Goal: Task Accomplishment & Management: Manage account settings

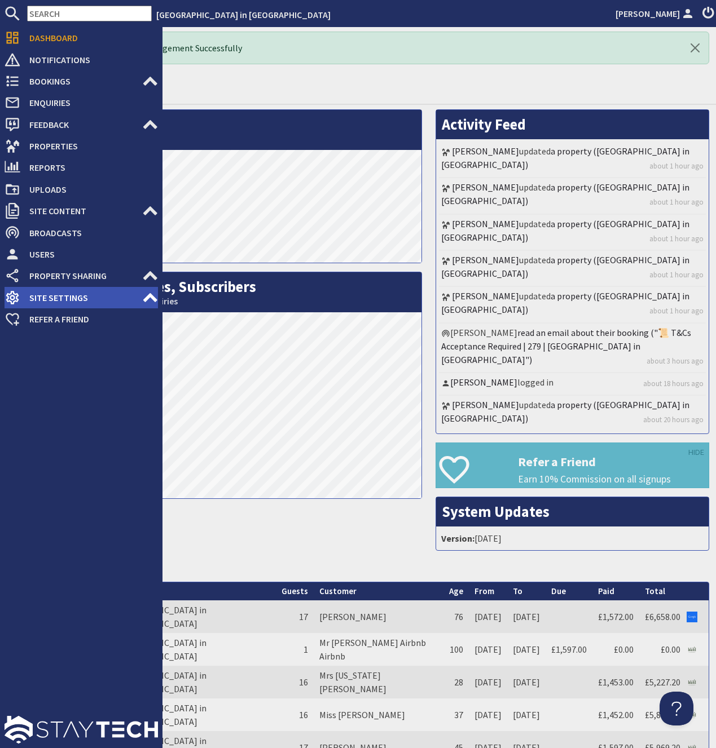
click at [81, 290] on span "Site Settings" at bounding box center [81, 298] width 122 height 18
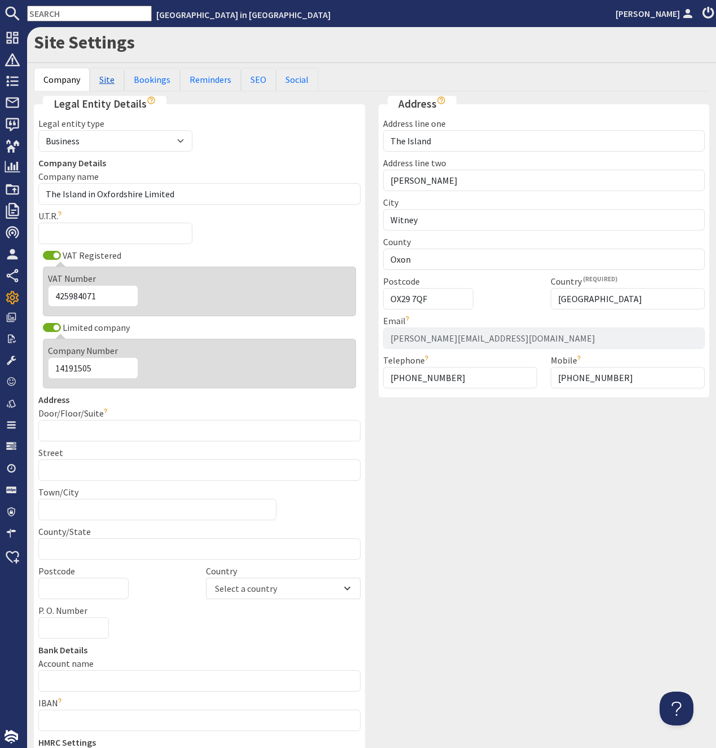
click at [105, 80] on link "Site" at bounding box center [107, 80] width 34 height 24
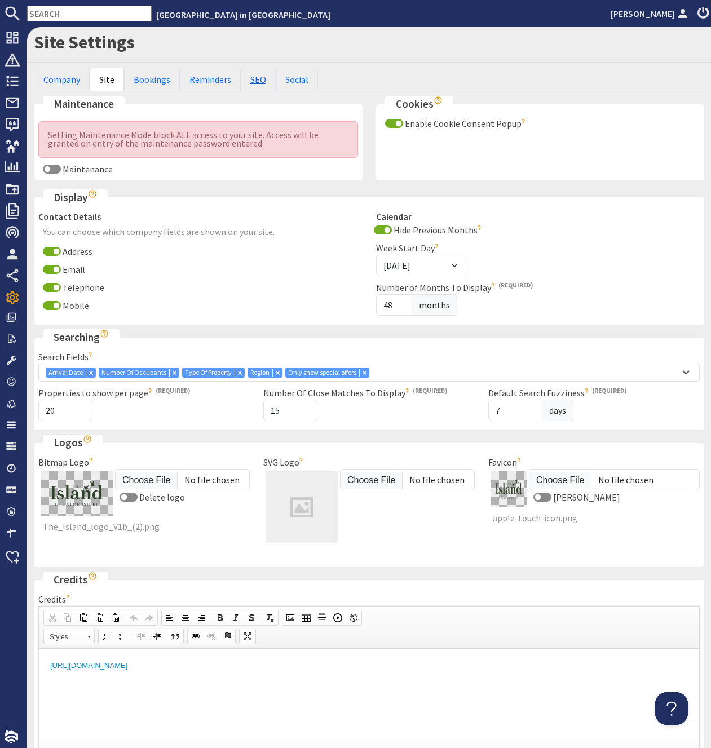
click at [250, 74] on link "SEO" at bounding box center [258, 80] width 35 height 24
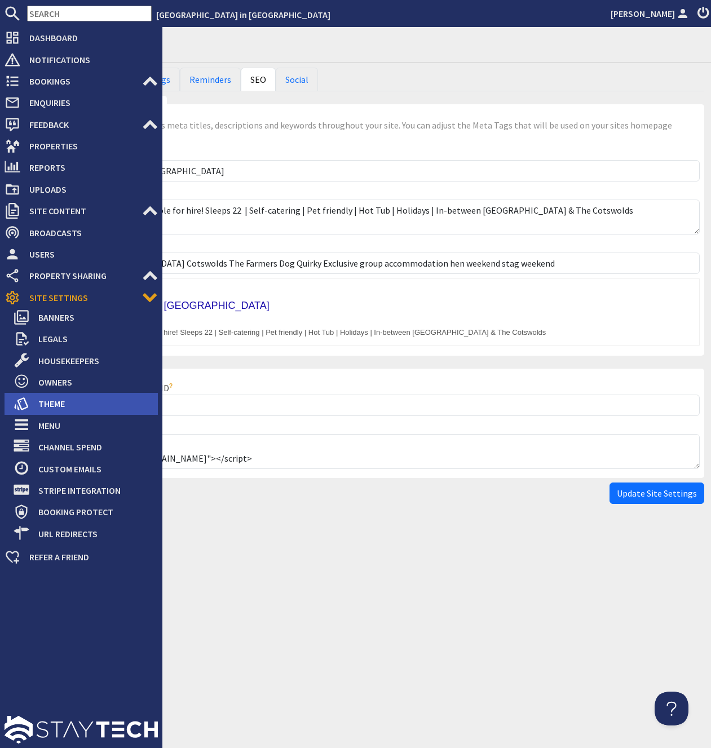
click at [55, 406] on span "Theme" at bounding box center [93, 404] width 129 height 18
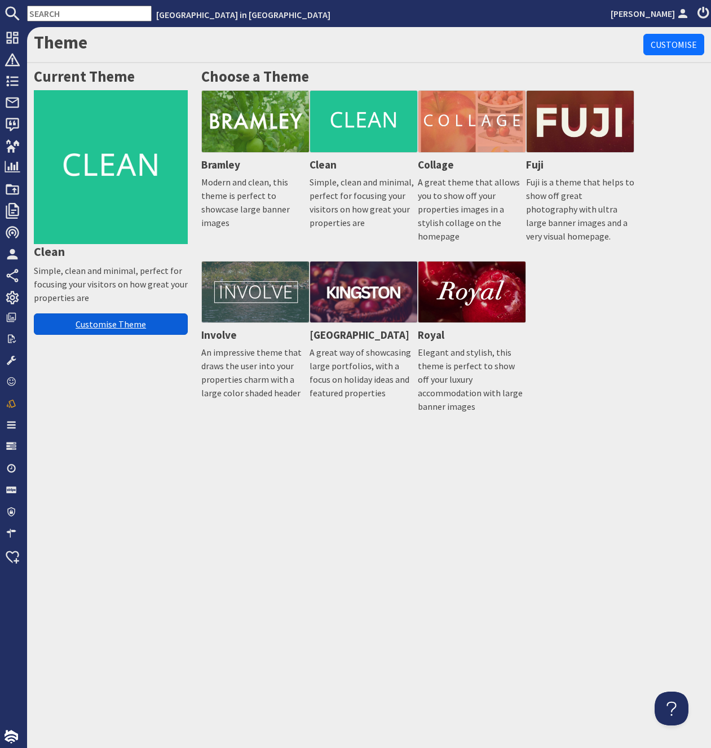
click at [85, 323] on link "Customise Theme" at bounding box center [111, 324] width 154 height 21
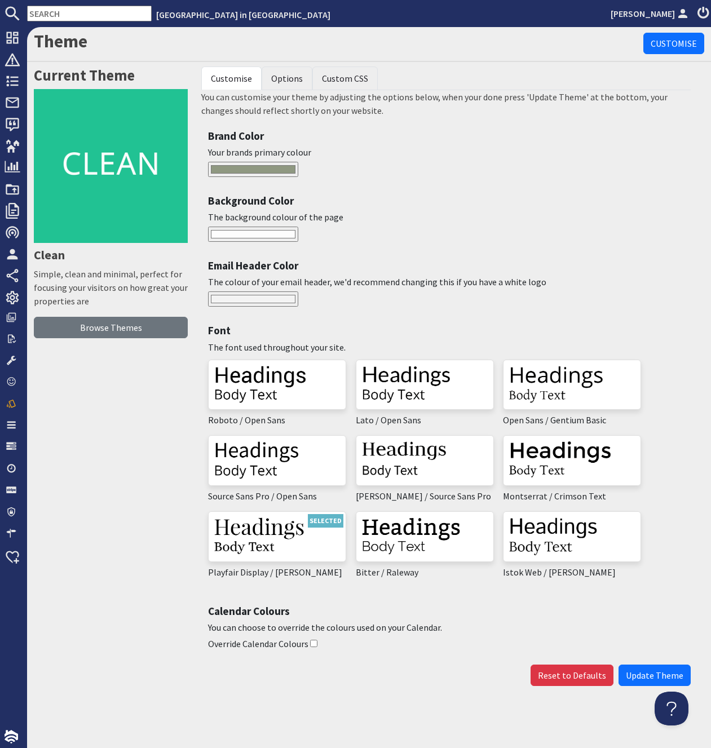
scroll to position [11, 0]
click at [342, 67] on li "Custom CSS" at bounding box center [344, 79] width 65 height 24
click at [343, 73] on link "Custom CSS" at bounding box center [345, 78] width 46 height 11
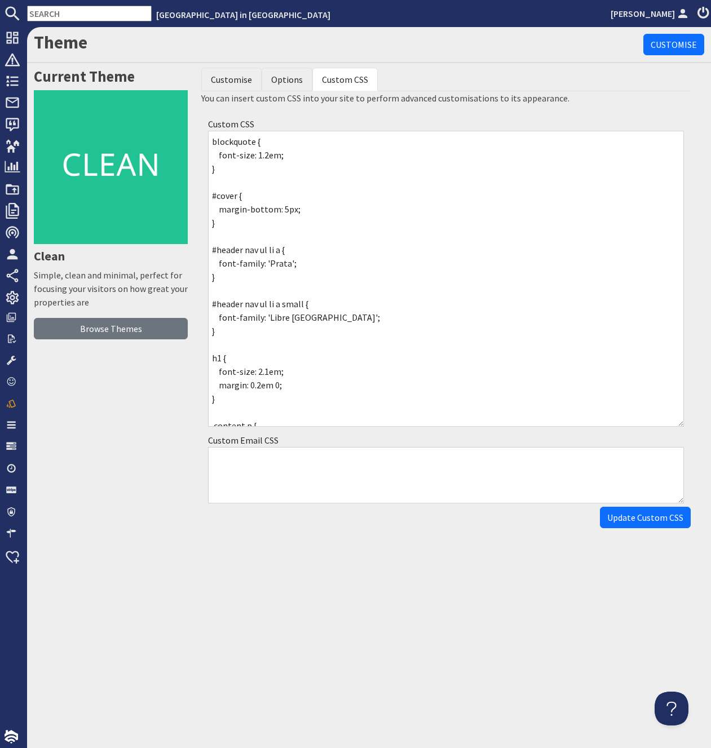
drag, startPoint x: 678, startPoint y: 184, endPoint x: 686, endPoint y: 422, distance: 237.5
click at [684, 423] on textarea "blockquote { font-size: 1.2em; } #cover { margin-bottom: 5px; } #header nav ul …" at bounding box center [446, 279] width 476 height 296
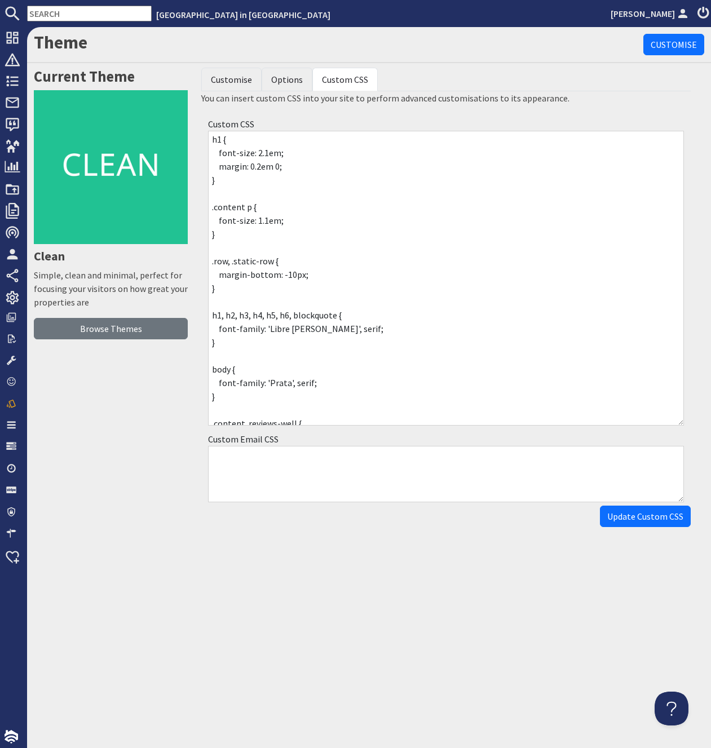
scroll to position [295, 0]
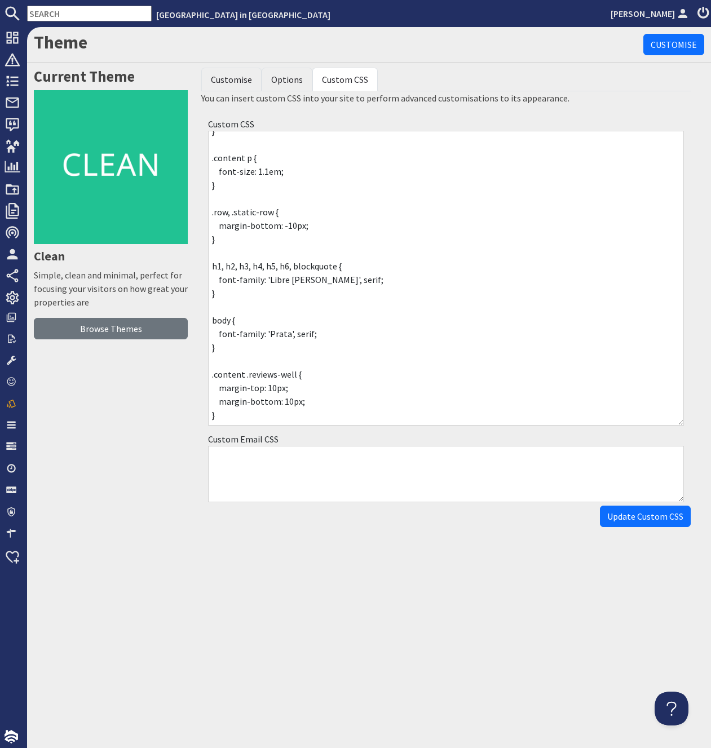
click at [264, 413] on textarea "blockquote { font-size: 1.2em; } #cover { margin-bottom: 5px; } #header nav ul …" at bounding box center [446, 278] width 476 height 295
paste textarea "#header #header-logo img"
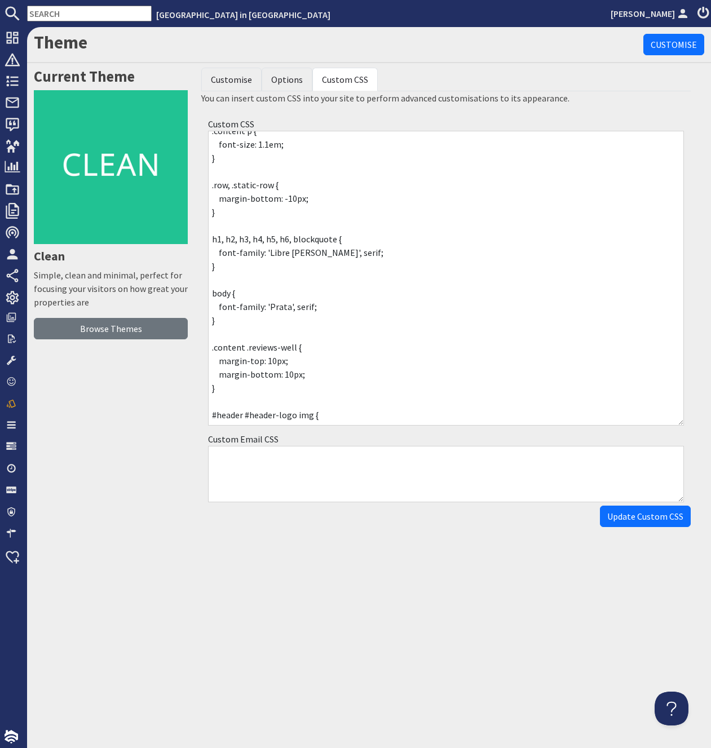
scroll to position [305, 0]
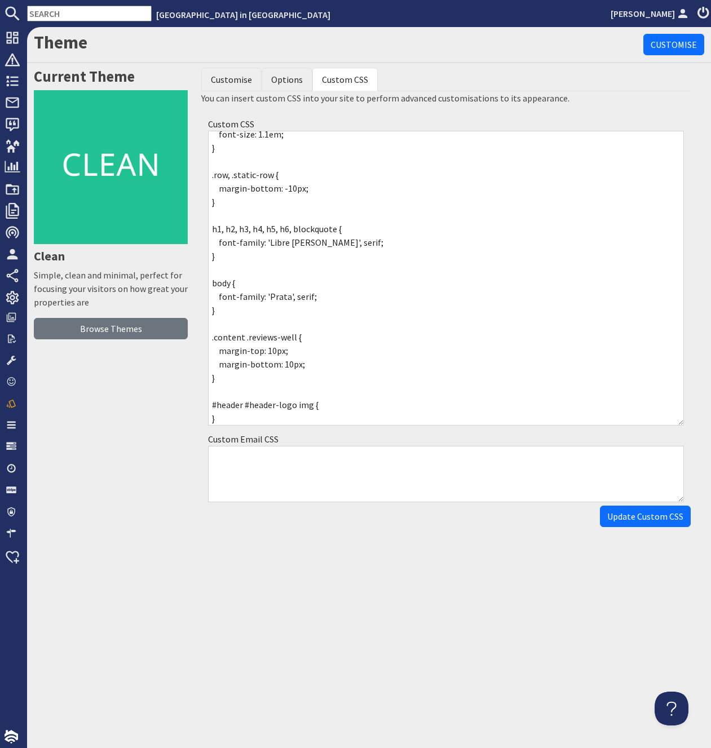
click at [325, 407] on textarea "blockquote { font-size: 1.2em; } #cover { margin-bottom: 5px; } #header nav ul …" at bounding box center [446, 278] width 476 height 295
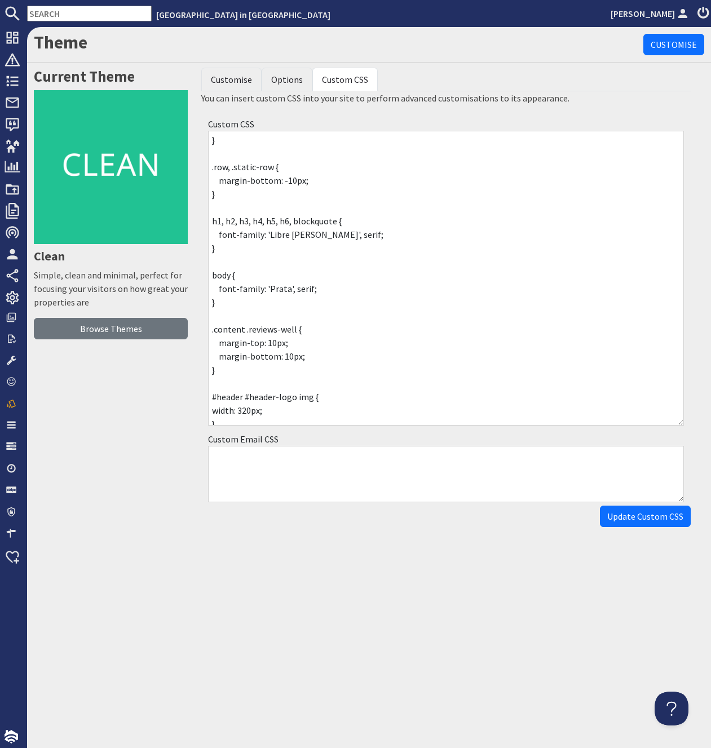
scroll to position [322, 0]
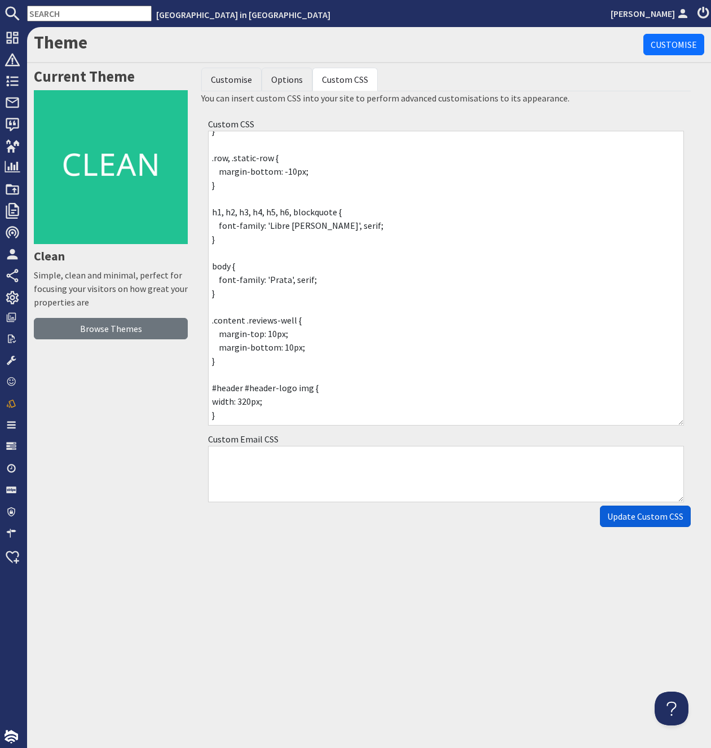
type textarea "blockquote { font-size: 1.2em; } #cover { margin-bottom: 5px; } #header nav ul …"
click at [645, 514] on input "Update Custom CSS" at bounding box center [645, 516] width 91 height 21
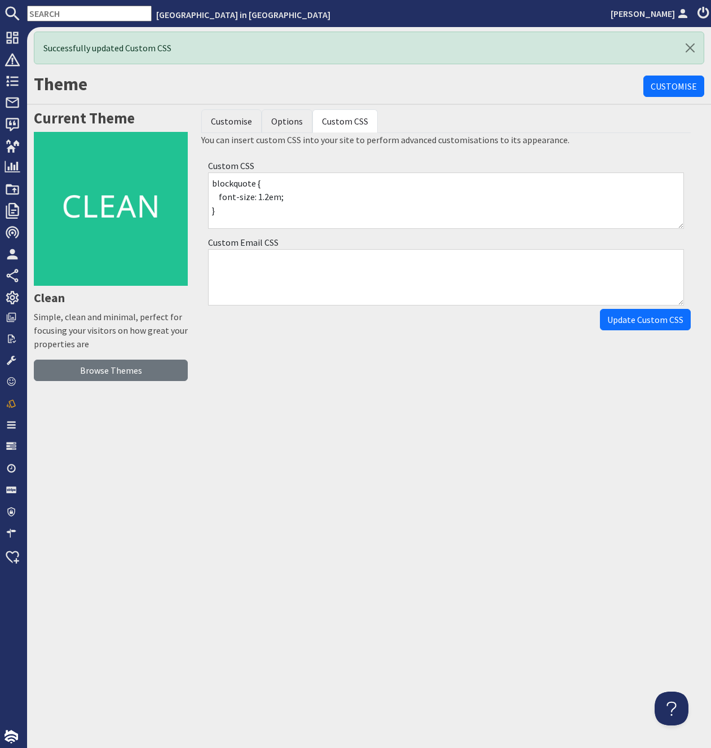
scroll to position [0, 0]
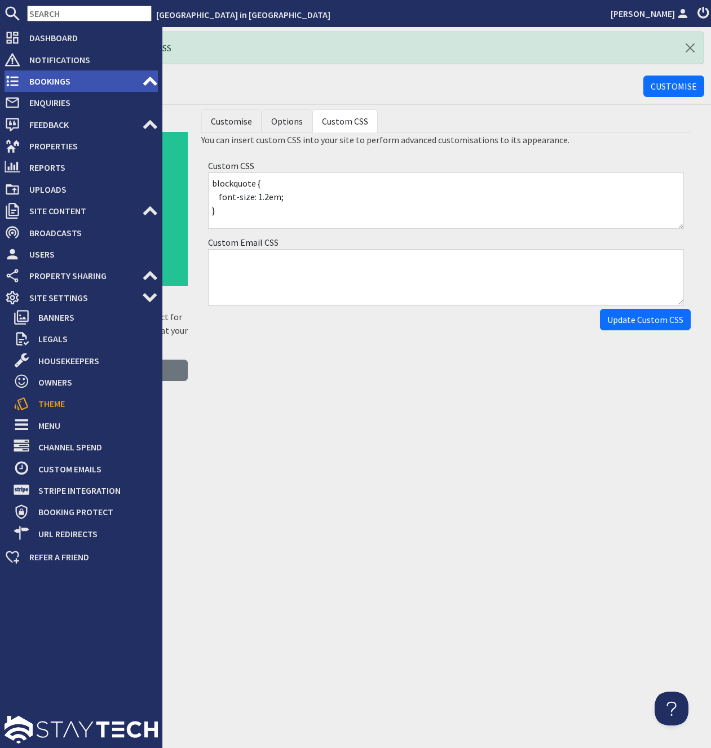
click at [43, 83] on span "Bookings" at bounding box center [81, 81] width 122 height 18
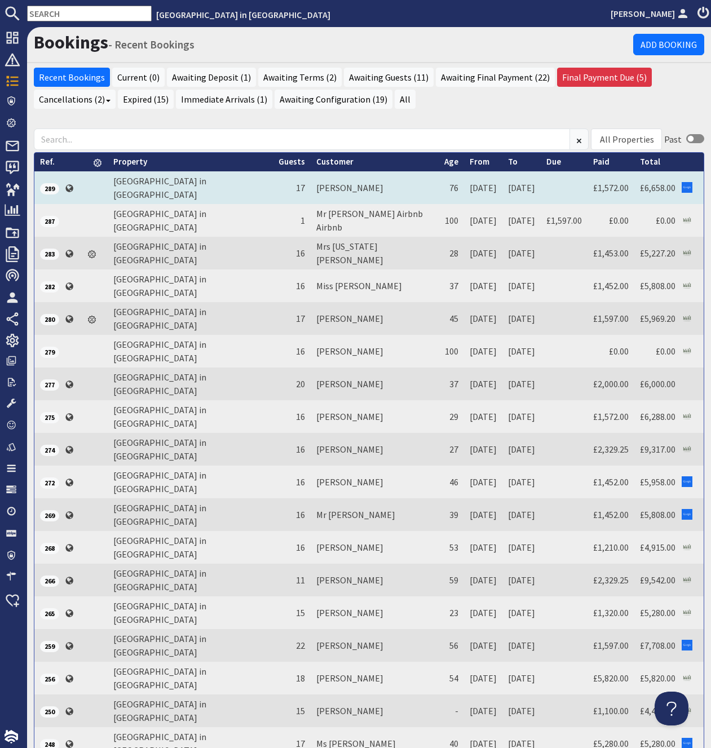
click at [273, 181] on td "17" at bounding box center [292, 187] width 38 height 33
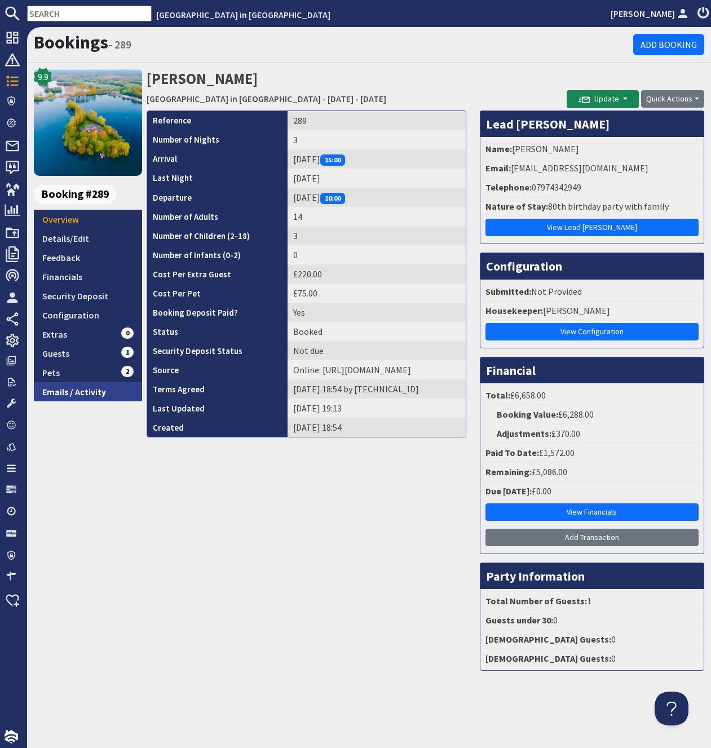
click at [83, 391] on link "Emails / Activity" at bounding box center [88, 391] width 108 height 19
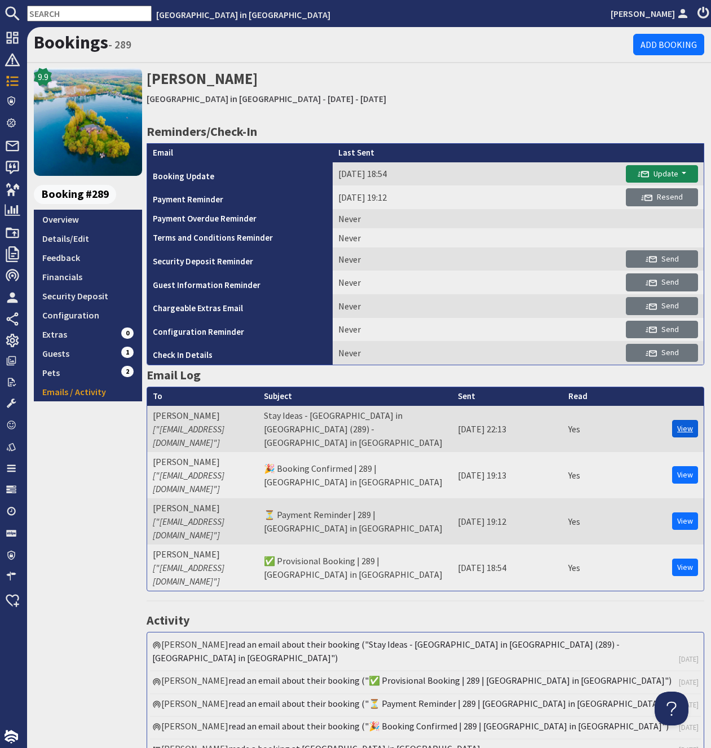
click at [681, 420] on link "View" at bounding box center [685, 428] width 26 height 17
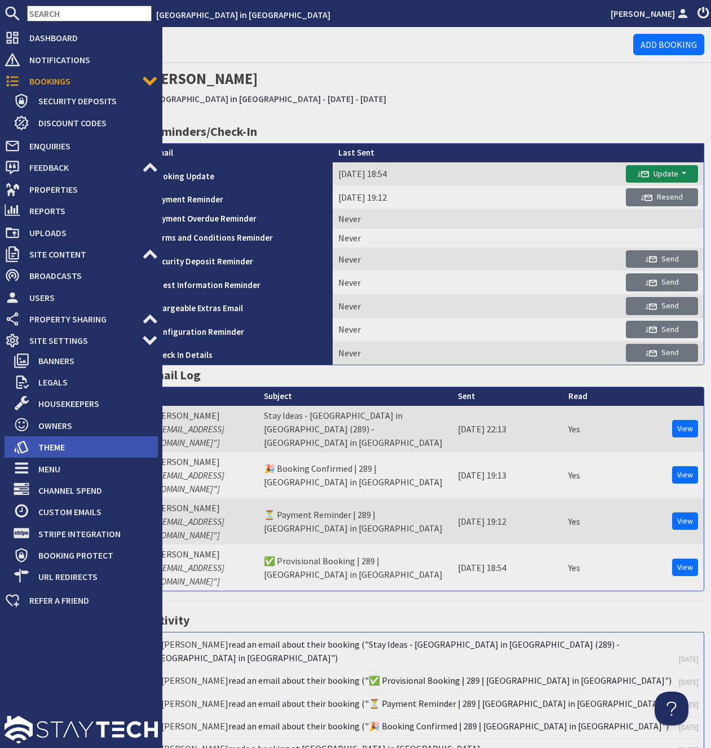
click at [50, 448] on span "Theme" at bounding box center [93, 447] width 129 height 18
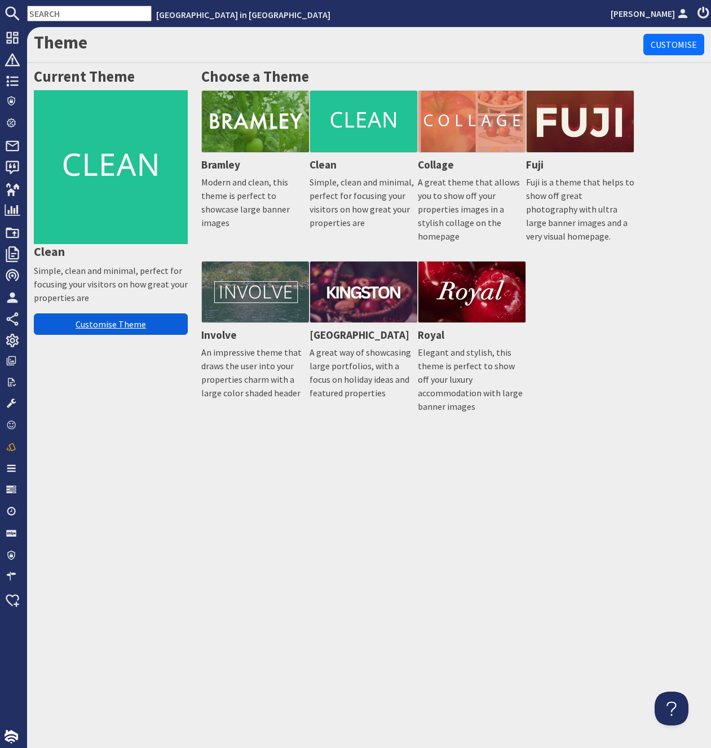
click at [92, 326] on link "Customise Theme" at bounding box center [111, 324] width 154 height 21
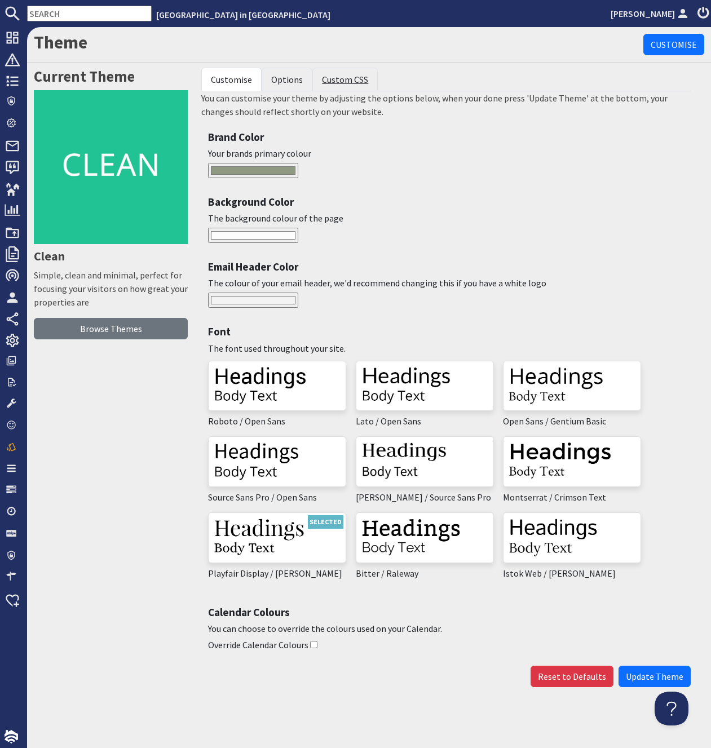
click at [328, 80] on link "Custom CSS" at bounding box center [345, 79] width 46 height 11
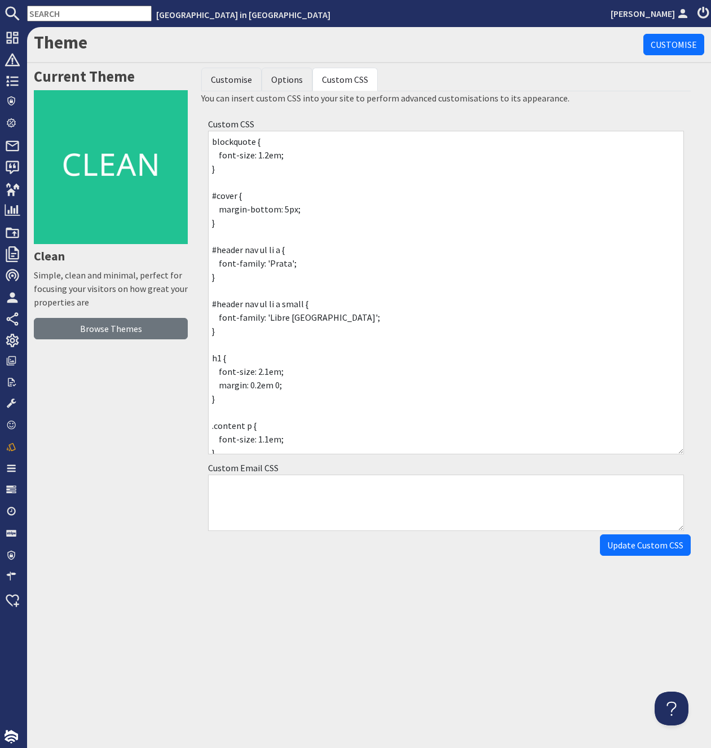
drag, startPoint x: 677, startPoint y: 182, endPoint x: 643, endPoint y: 503, distance: 322.6
click at [666, 455] on textarea "blockquote { font-size: 1.2em; } #cover { margin-bottom: 5px; } #header nav ul …" at bounding box center [446, 293] width 476 height 324
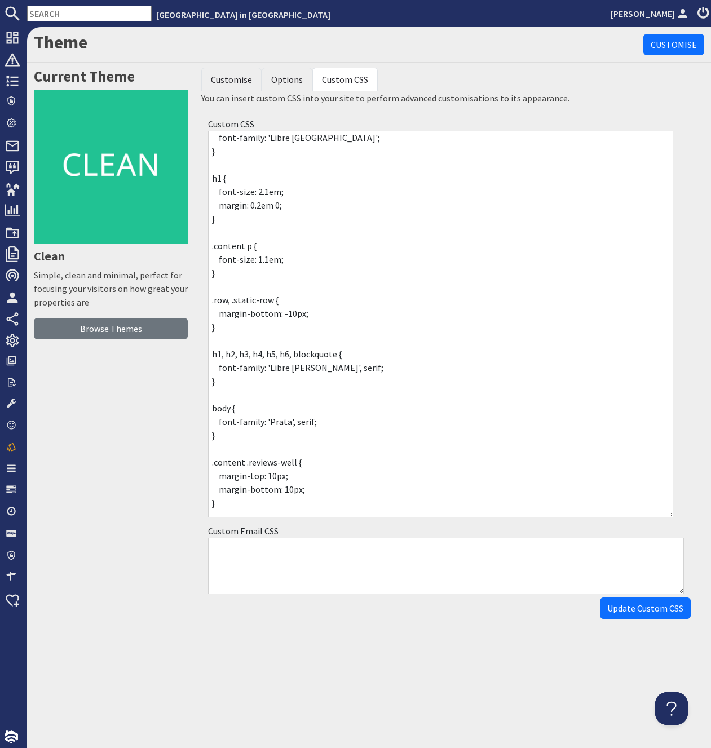
scroll to position [230, 0]
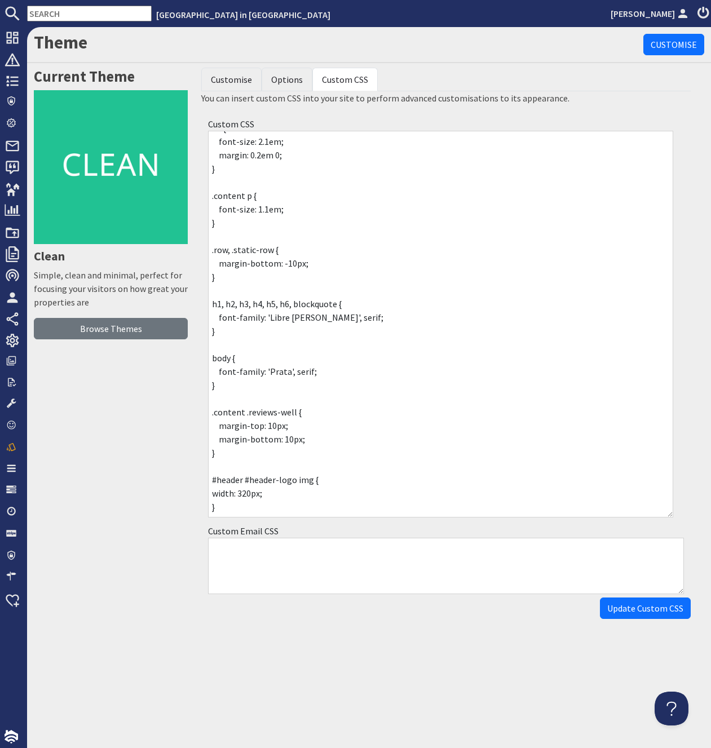
drag, startPoint x: 222, startPoint y: 512, endPoint x: 192, endPoint y: 483, distance: 41.5
click at [208, 483] on textarea "blockquote { font-size: 1.2em; } #cover { margin-bottom: 5px; } #header nav ul …" at bounding box center [440, 324] width 465 height 387
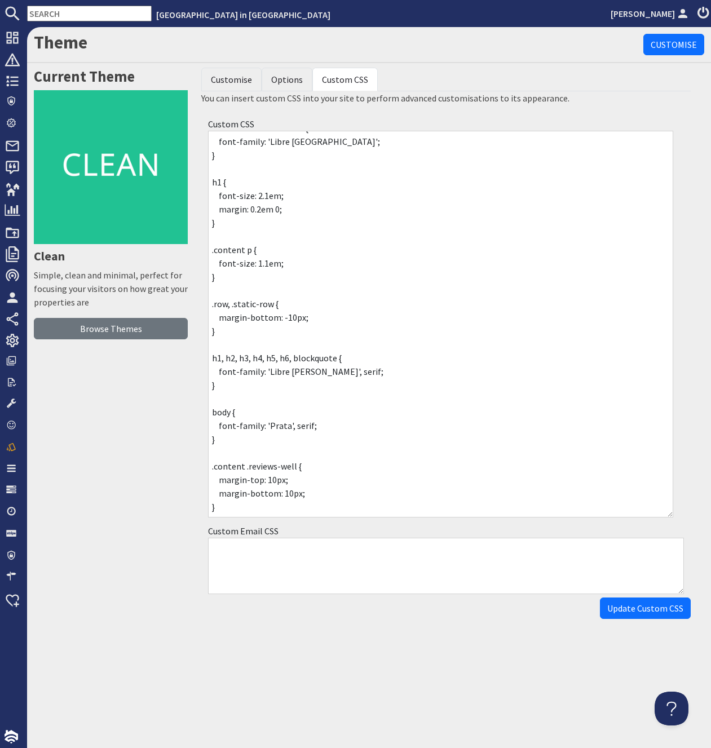
scroll to position [189, 0]
type textarea "blockquote { font-size: 1.2em; } #cover { margin-bottom: 5px; } #header nav ul …"
click at [642, 606] on input "Update Custom CSS" at bounding box center [645, 608] width 91 height 21
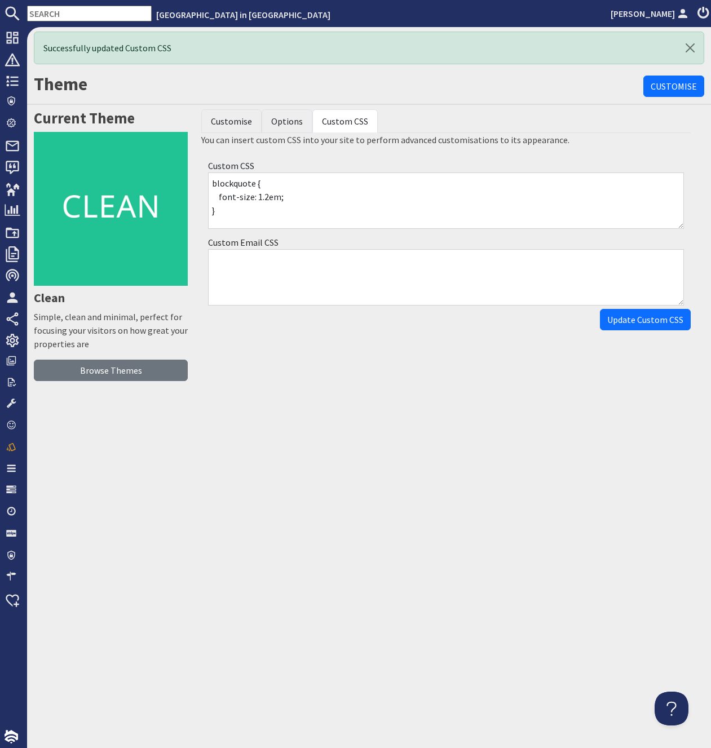
scroll to position [0, 0]
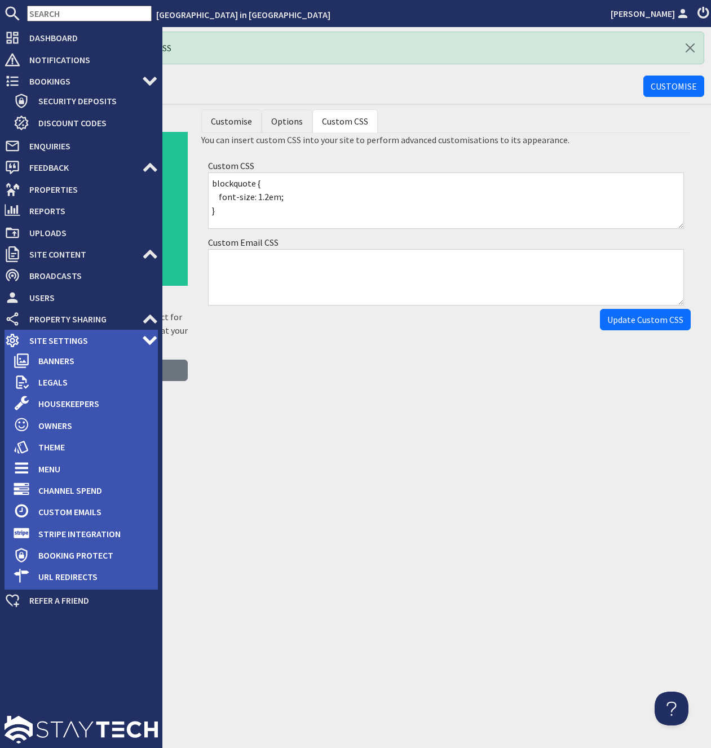
click at [54, 342] on span "Site Settings" at bounding box center [81, 341] width 122 height 18
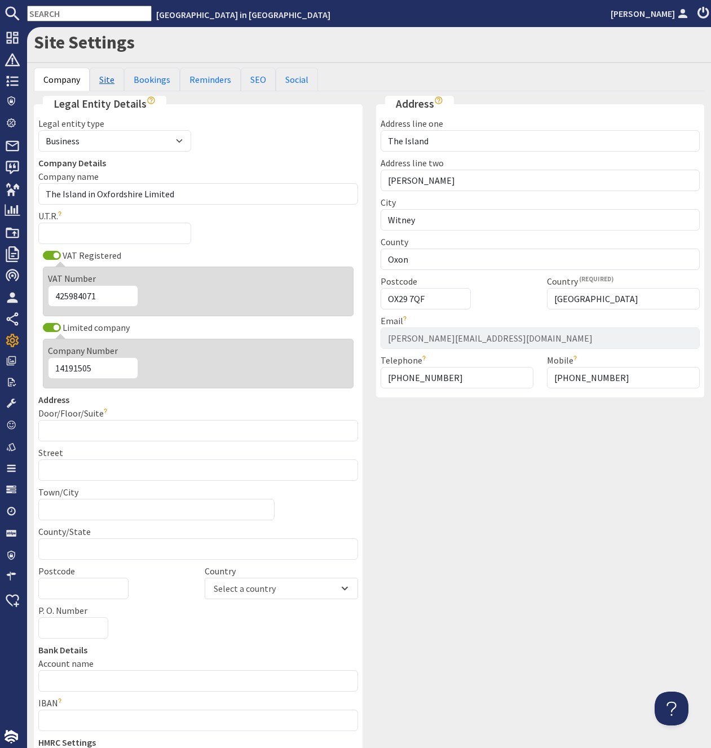
click at [108, 78] on link "Site" at bounding box center [107, 80] width 34 height 24
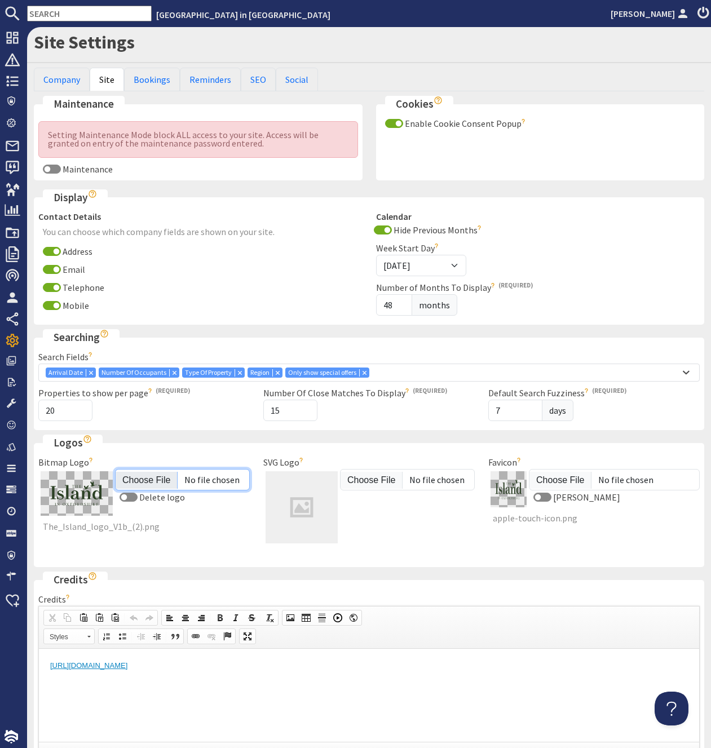
click at [142, 478] on input "Bitmap Logo" at bounding box center [182, 479] width 135 height 21
type input "C:\fakepath\The_Island_logo_original.png"
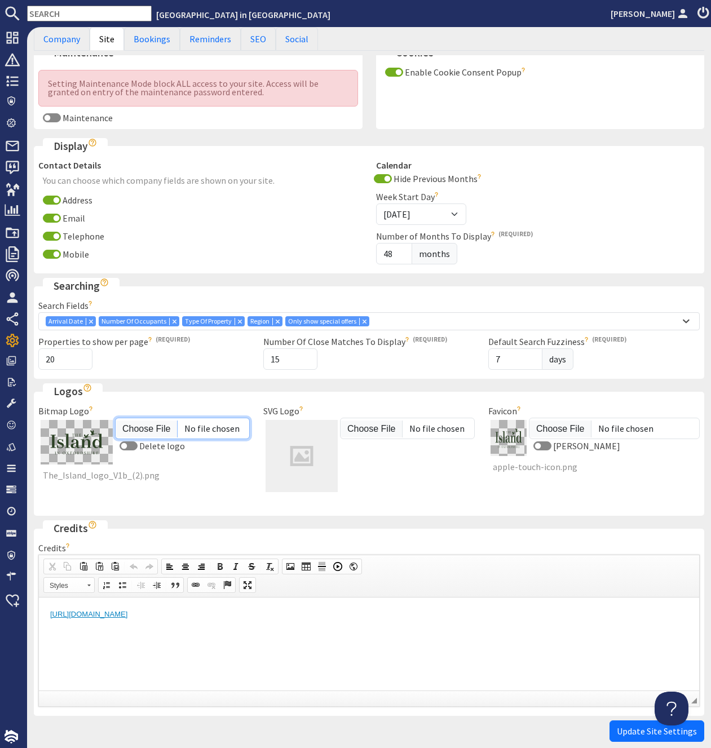
scroll to position [108, 0]
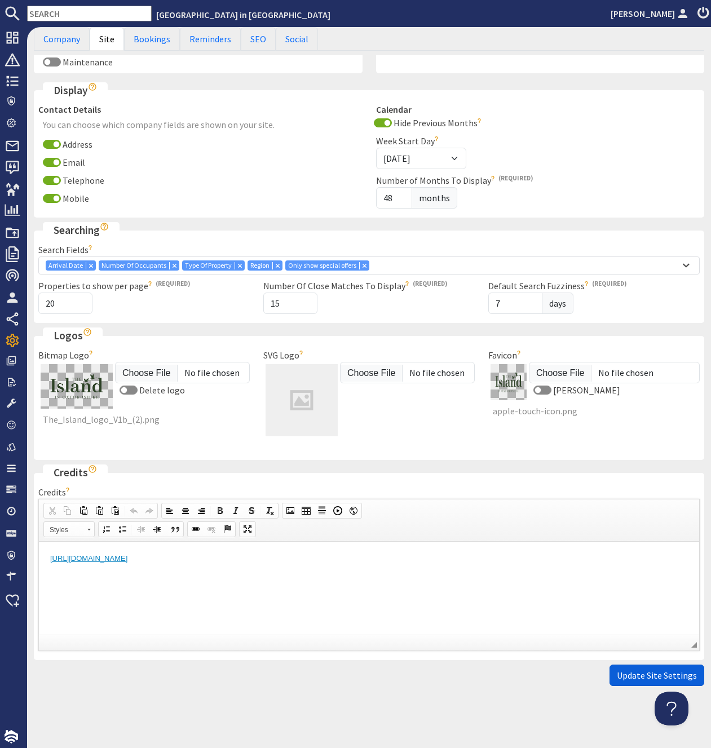
click at [638, 668] on button "Update Site Settings" at bounding box center [657, 675] width 95 height 21
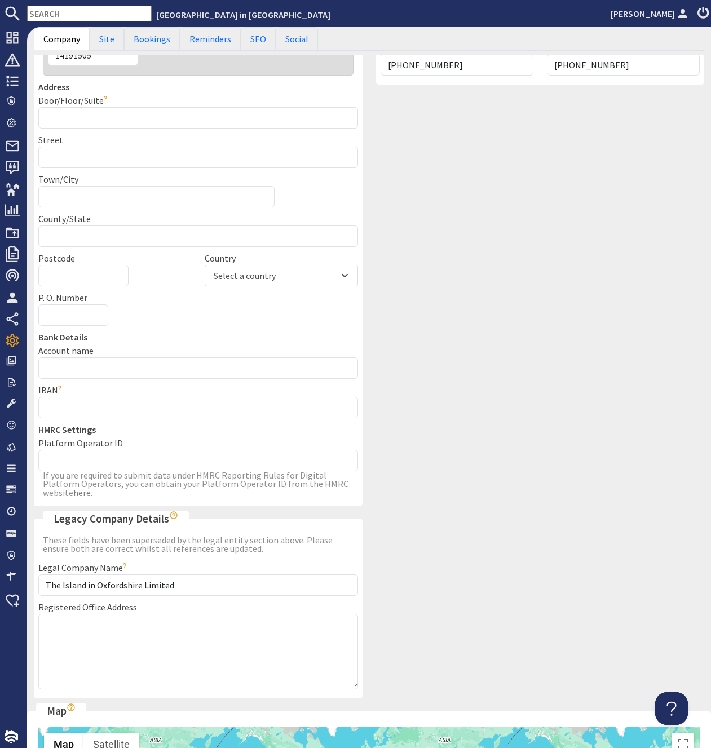
scroll to position [71, 0]
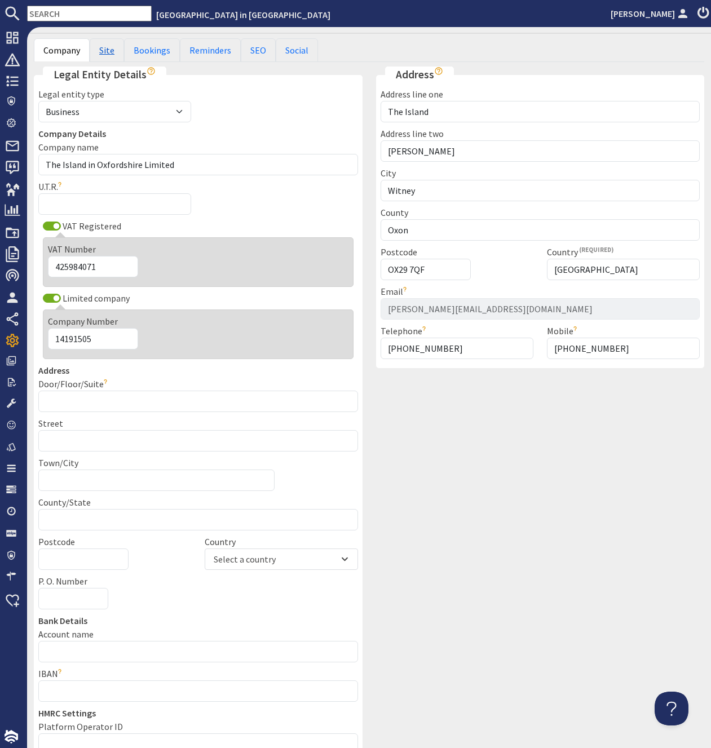
click at [104, 51] on link "Site" at bounding box center [107, 50] width 34 height 24
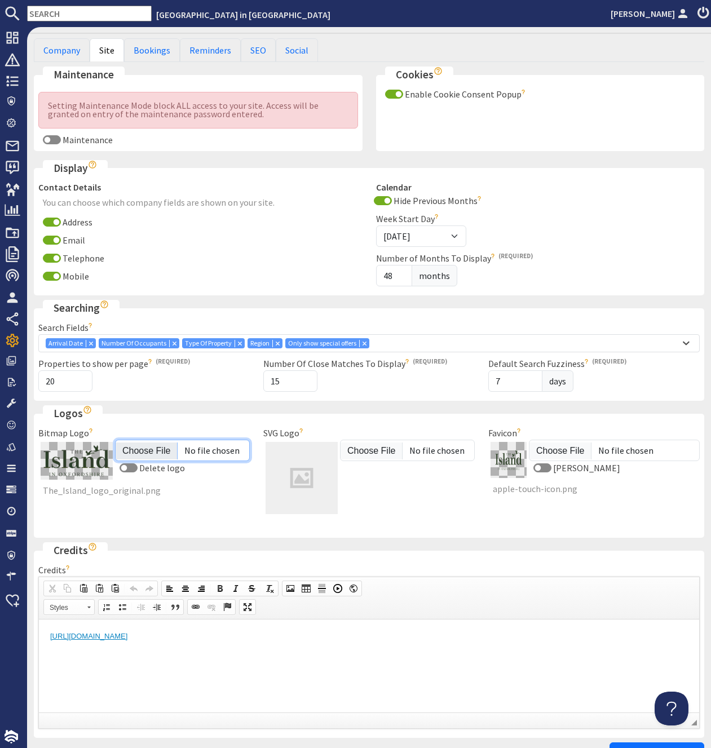
click at [133, 451] on input "Bitmap Logo" at bounding box center [182, 450] width 135 height 21
type input "C:\fakepath\The_Island_logo_V1b_(2).original.avif"
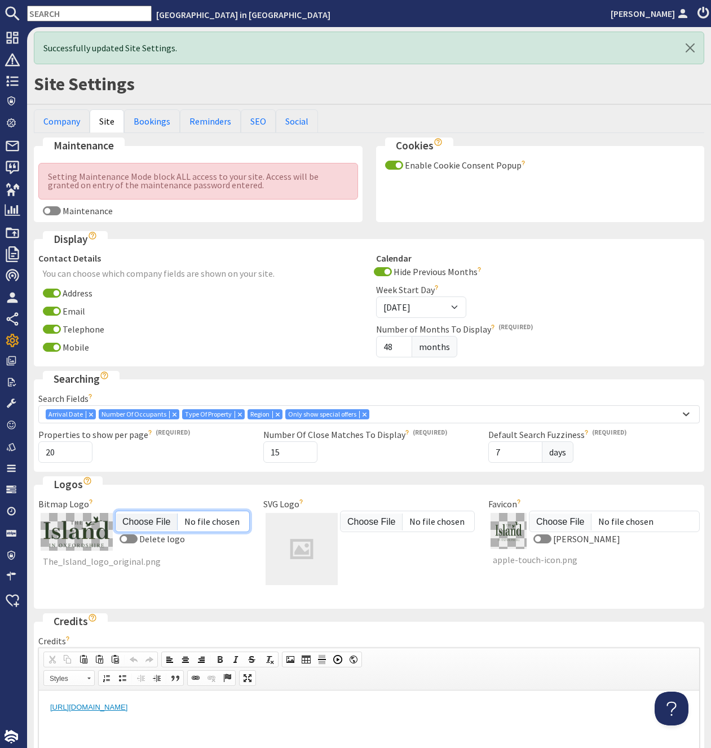
scroll to position [149, 0]
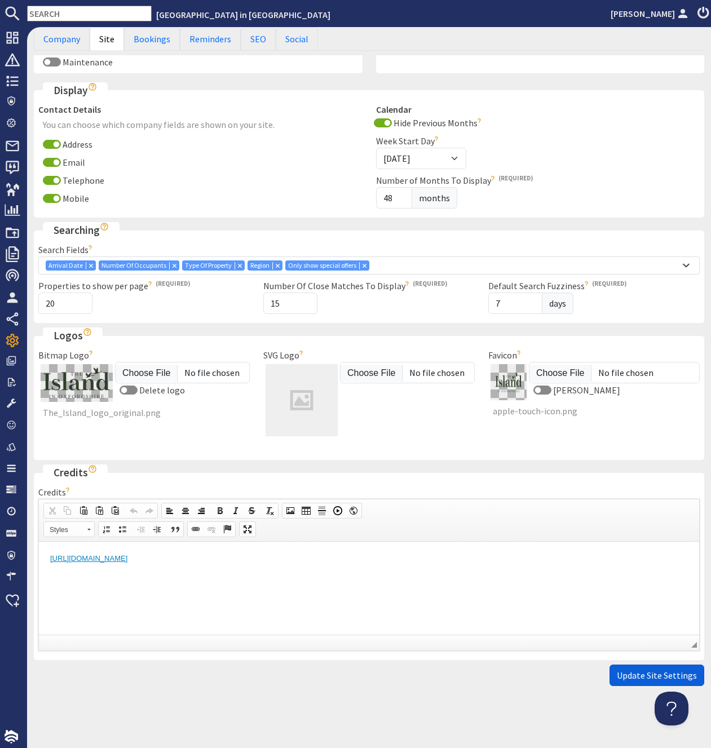
click at [624, 668] on button "Update Site Settings" at bounding box center [657, 675] width 95 height 21
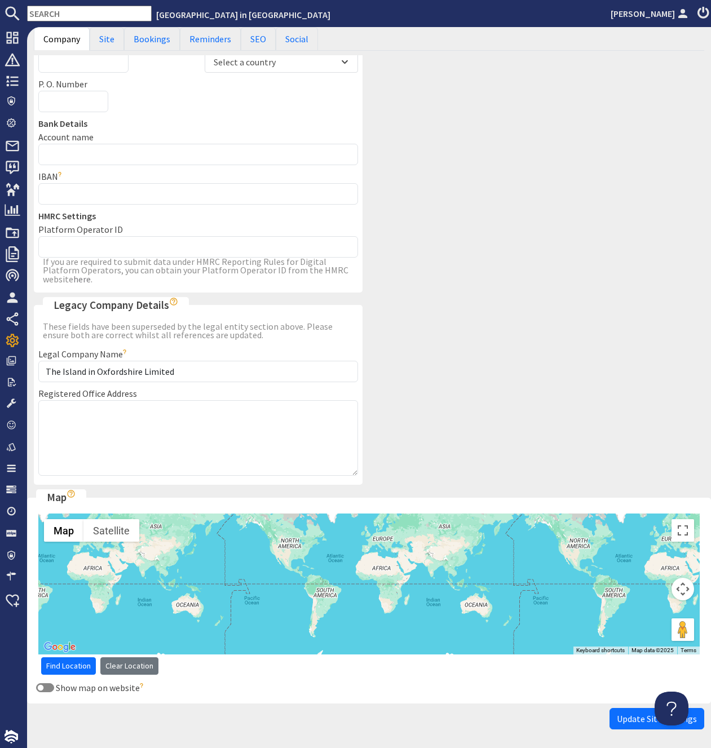
scroll to position [71, 0]
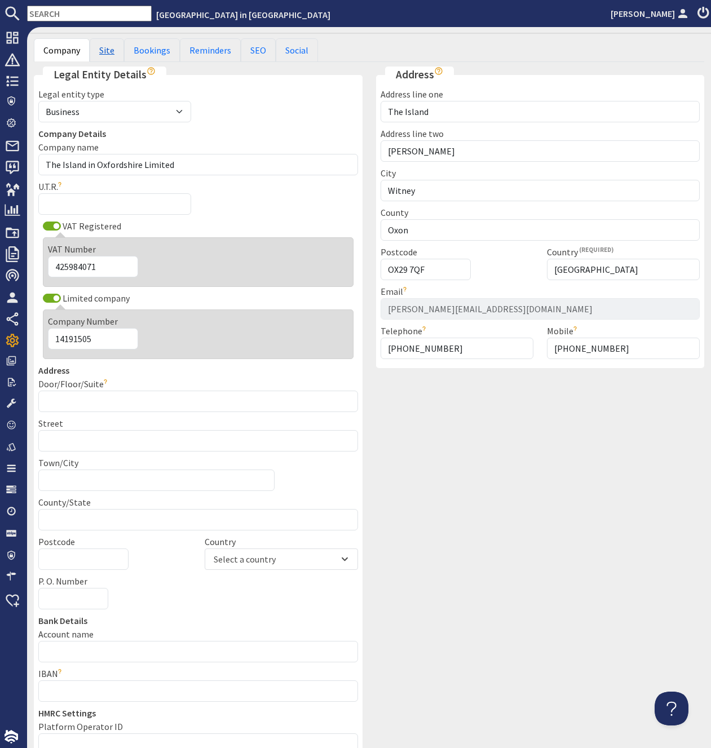
click at [103, 50] on link "Site" at bounding box center [107, 50] width 34 height 24
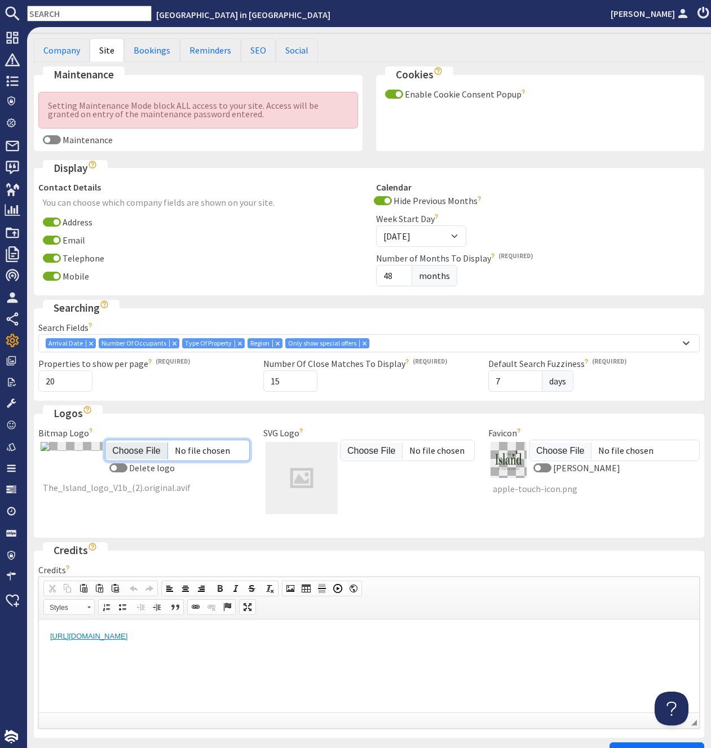
click at [121, 447] on input "Bitmap Logo" at bounding box center [177, 450] width 145 height 21
type input "C:\fakepath\The_Island_logo_original.png"
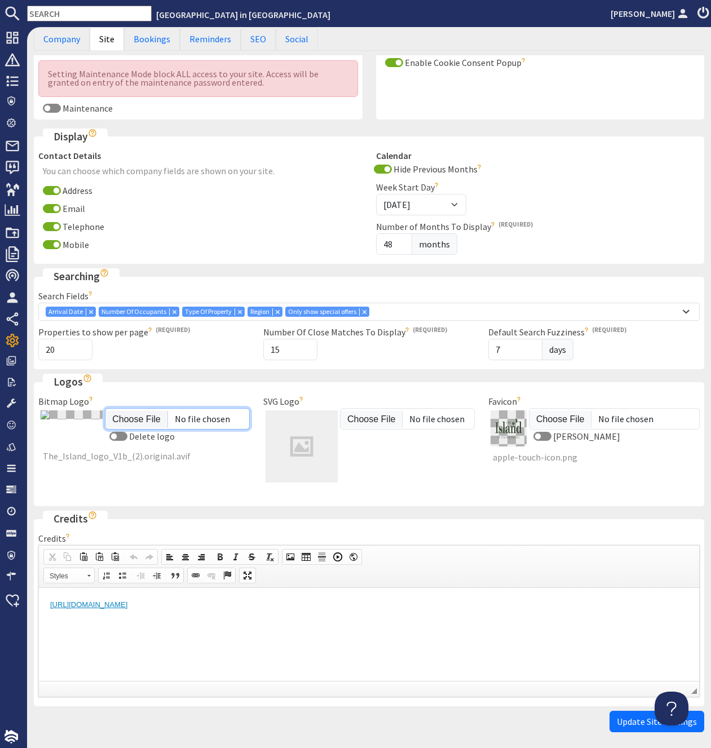
scroll to position [149, 0]
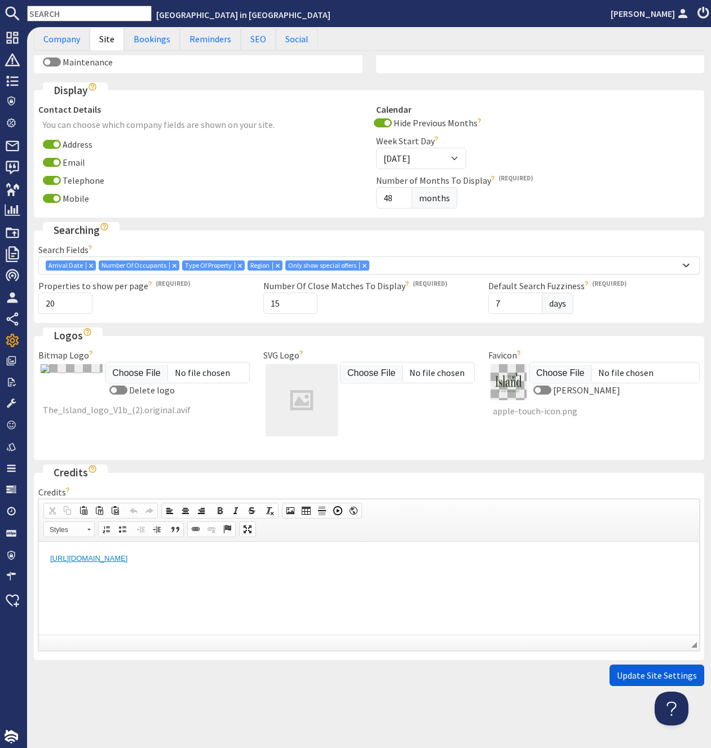
click at [647, 674] on span "Update Site Settings" at bounding box center [657, 675] width 80 height 11
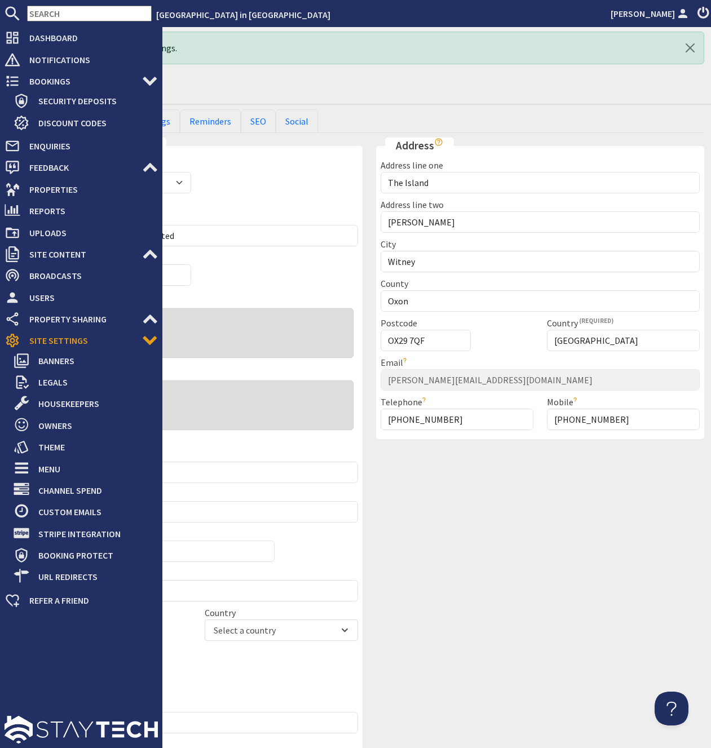
scroll to position [0, 0]
click at [46, 446] on span "Theme" at bounding box center [93, 447] width 129 height 18
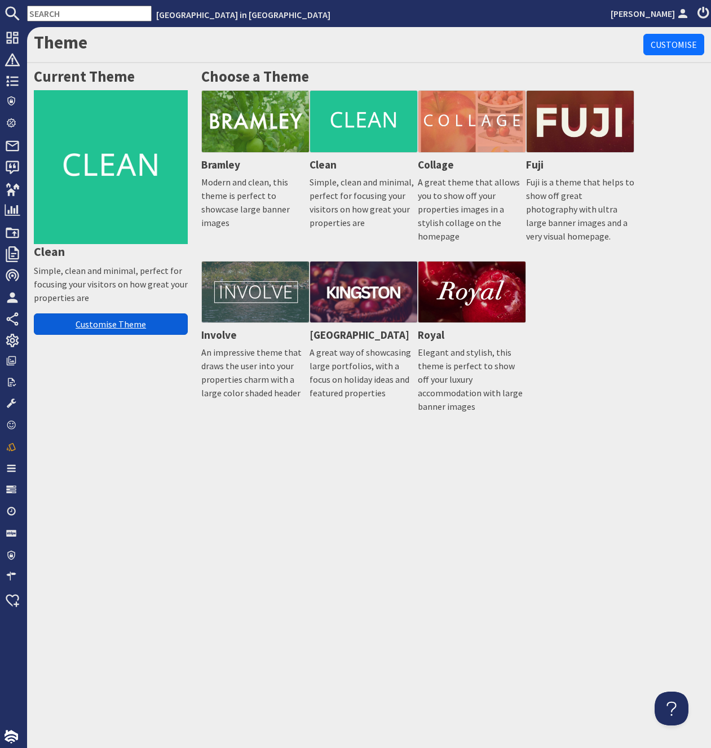
click at [98, 318] on link "Customise Theme" at bounding box center [111, 324] width 154 height 21
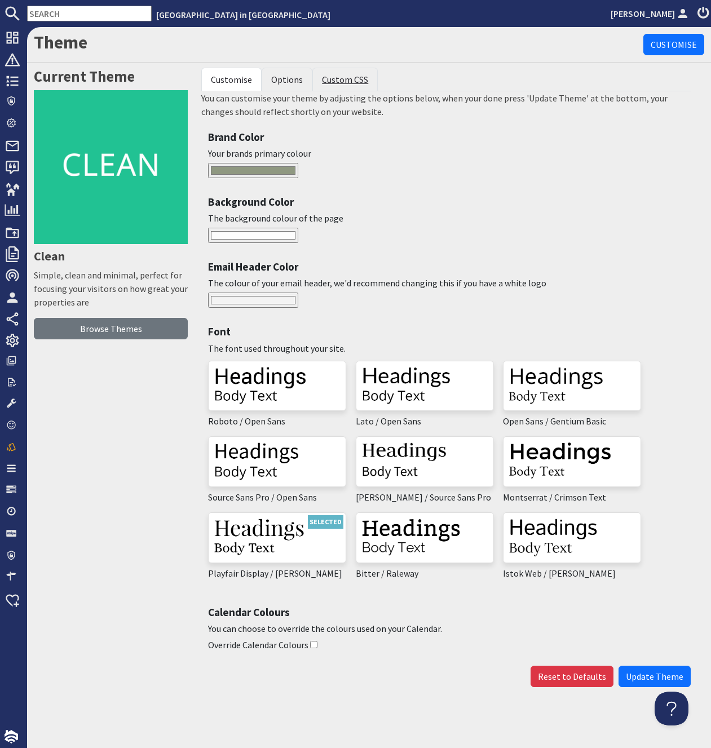
click at [337, 81] on link "Custom CSS" at bounding box center [345, 79] width 46 height 11
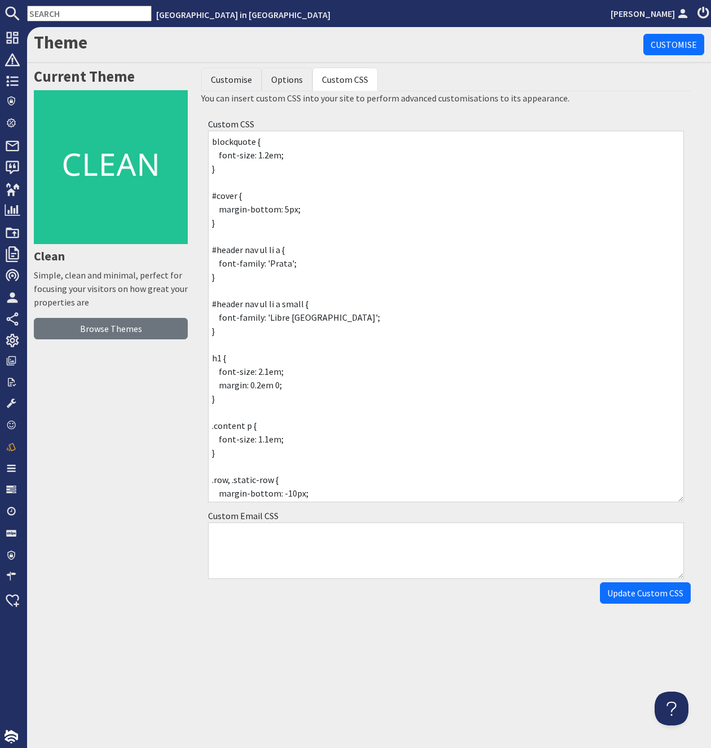
drag, startPoint x: 677, startPoint y: 181, endPoint x: 700, endPoint y: 539, distance: 358.8
click at [684, 502] on textarea "blockquote { font-size: 1.2em; } #cover { margin-bottom: 5px; } #header nav ul …" at bounding box center [446, 317] width 476 height 372
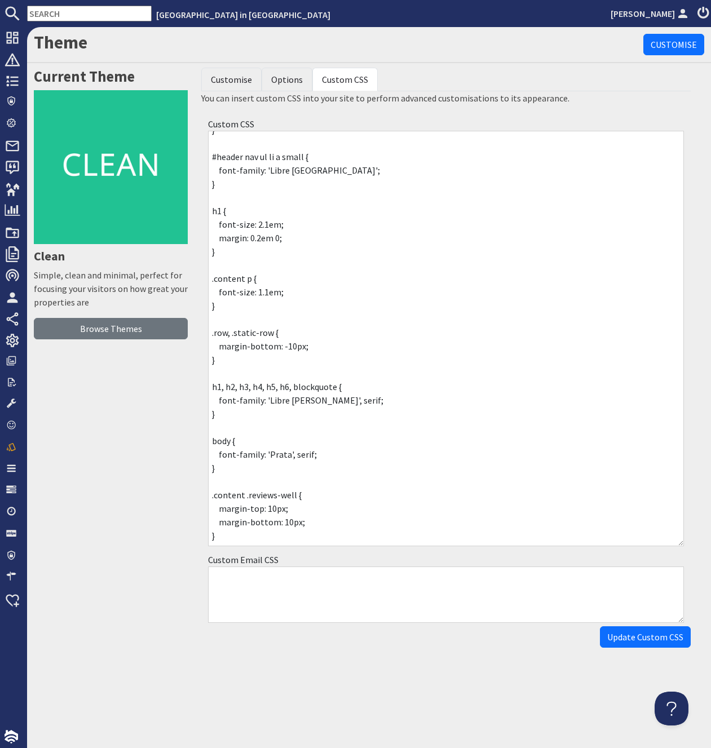
scroll to position [161, 0]
click at [250, 537] on textarea "blockquote { font-size: 1.2em; } #cover { margin-bottom: 5px; } #header nav ul …" at bounding box center [446, 339] width 476 height 416
paste textarea "#header #header-logo img { width: 200px; height: 200.0px; }"
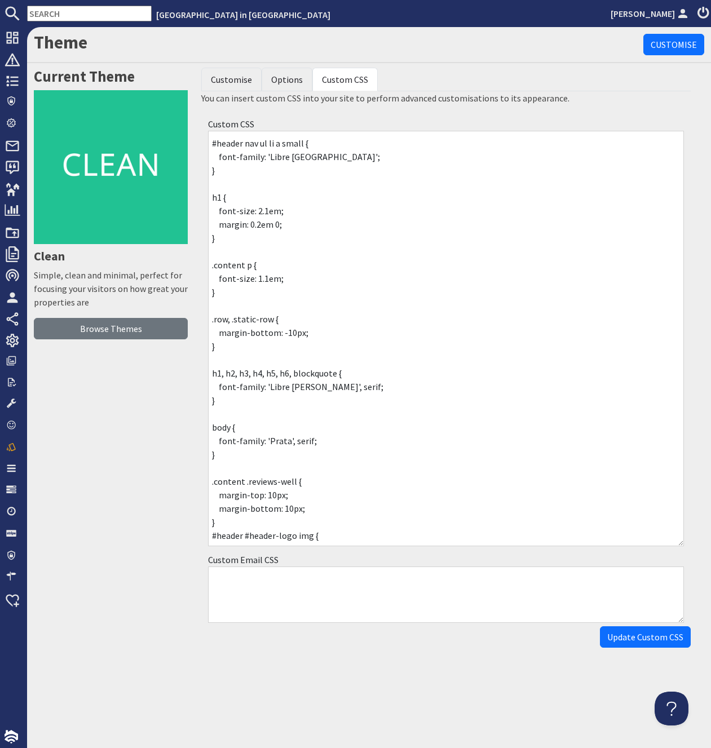
scroll to position [197, 0]
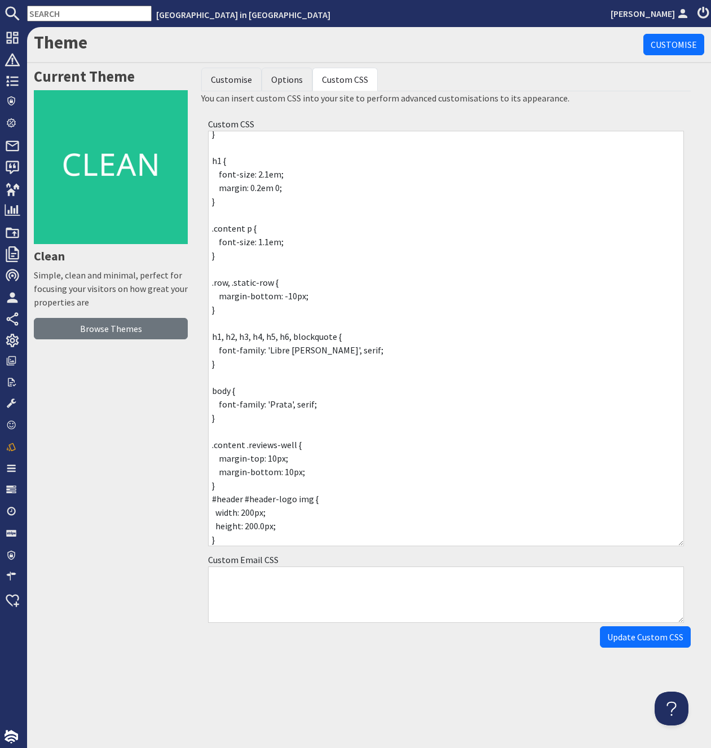
click at [261, 513] on textarea "blockquote { font-size: 1.2em; } #cover { margin-bottom: 5px; } #header nav ul …" at bounding box center [446, 339] width 476 height 416
type textarea "blockquote { font-size: 1.2em; } #cover { margin-bottom: 5px; } #header nav ul …"
click at [623, 638] on input "Update Custom CSS" at bounding box center [645, 636] width 91 height 21
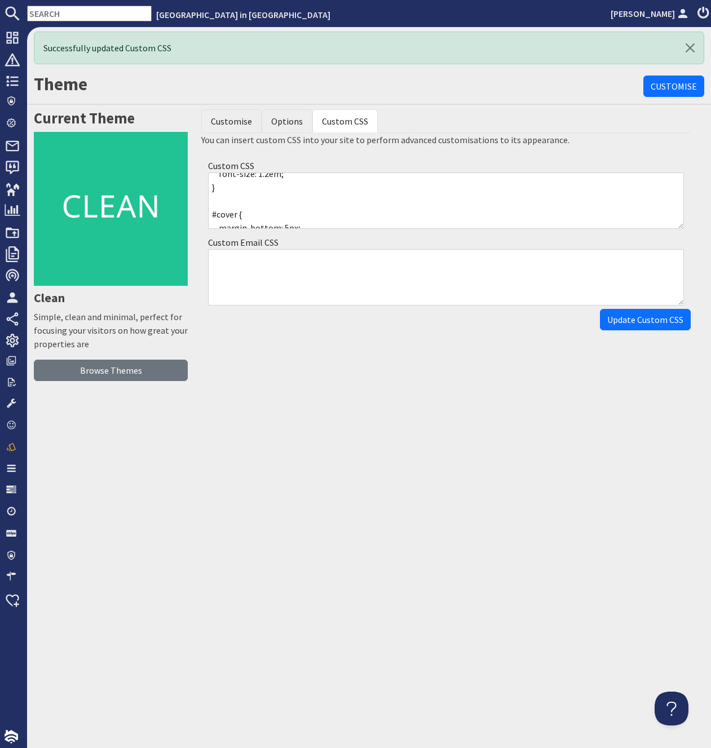
scroll to position [149, 0]
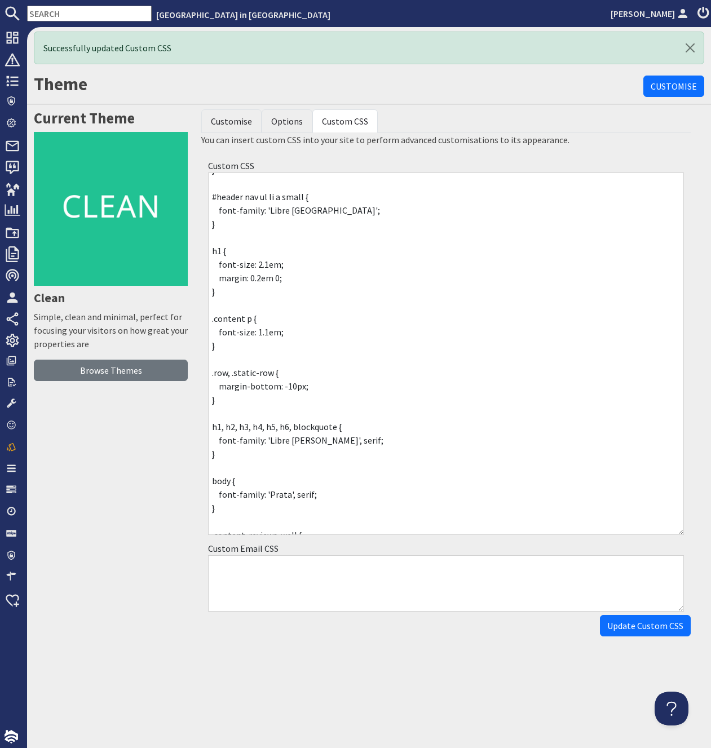
drag, startPoint x: 677, startPoint y: 224, endPoint x: 661, endPoint y: 523, distance: 298.7
click at [684, 530] on textarea "blockquote { font-size: 1.2em; } #cover { margin-bottom: 5px; } #header nav ul …" at bounding box center [446, 354] width 476 height 363
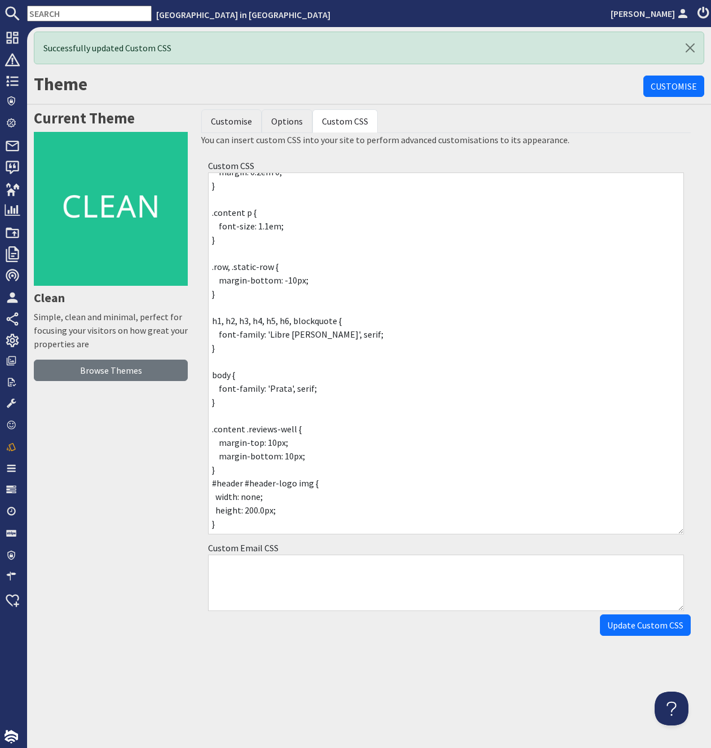
click at [250, 498] on textarea "blockquote { font-size: 1.2em; } #cover { margin-bottom: 5px; } #header nav ul …" at bounding box center [446, 354] width 476 height 362
drag, startPoint x: 273, startPoint y: 514, endPoint x: 246, endPoint y: 514, distance: 27.1
click at [246, 514] on textarea "blockquote { font-size: 1.2em; } #cover { margin-bottom: 5px; } #header nav ul …" at bounding box center [446, 354] width 476 height 362
type textarea "blockquote { font-size: 1.2em; } #cover { margin-bottom: 5px; } #header nav ul …"
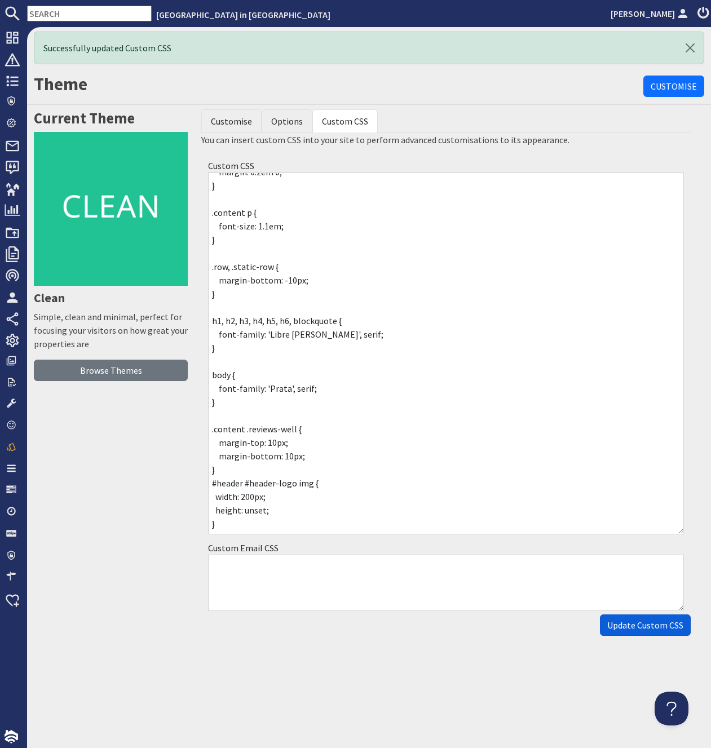
click at [644, 625] on input "Update Custom CSS" at bounding box center [645, 625] width 91 height 21
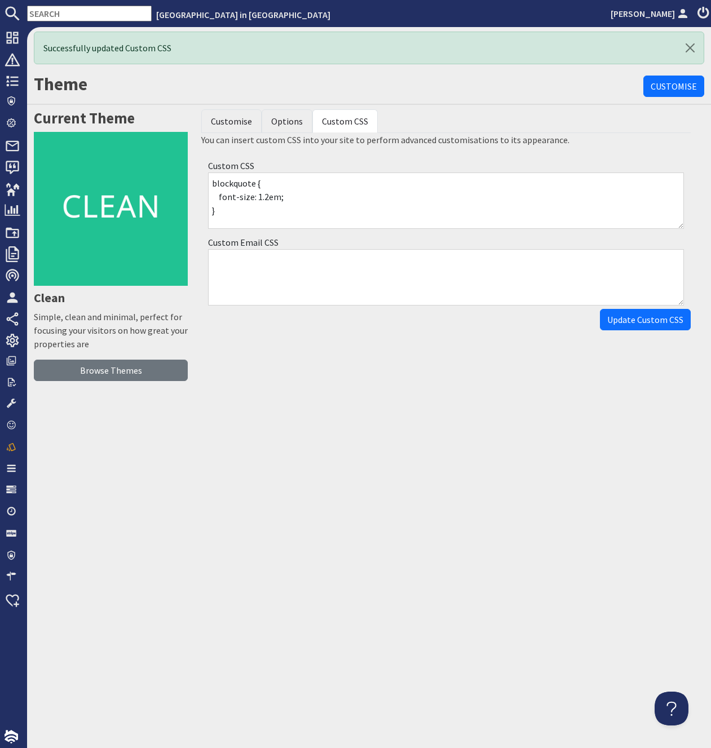
scroll to position [0, 0]
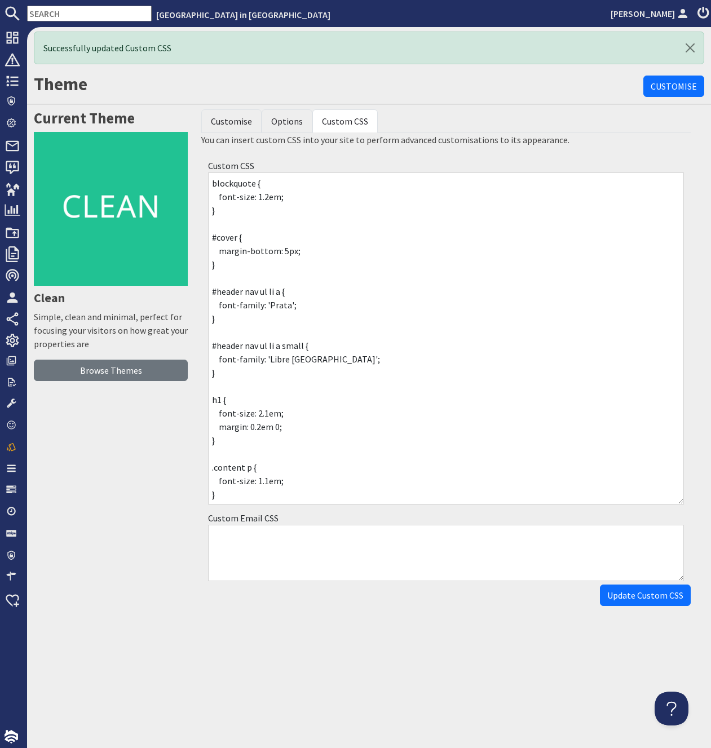
drag, startPoint x: 681, startPoint y: 227, endPoint x: 684, endPoint y: 531, distance: 304.0
click at [684, 505] on textarea "blockquote { font-size: 1.2em; } #cover { margin-bottom: 5px; } #header nav ul …" at bounding box center [446, 339] width 476 height 332
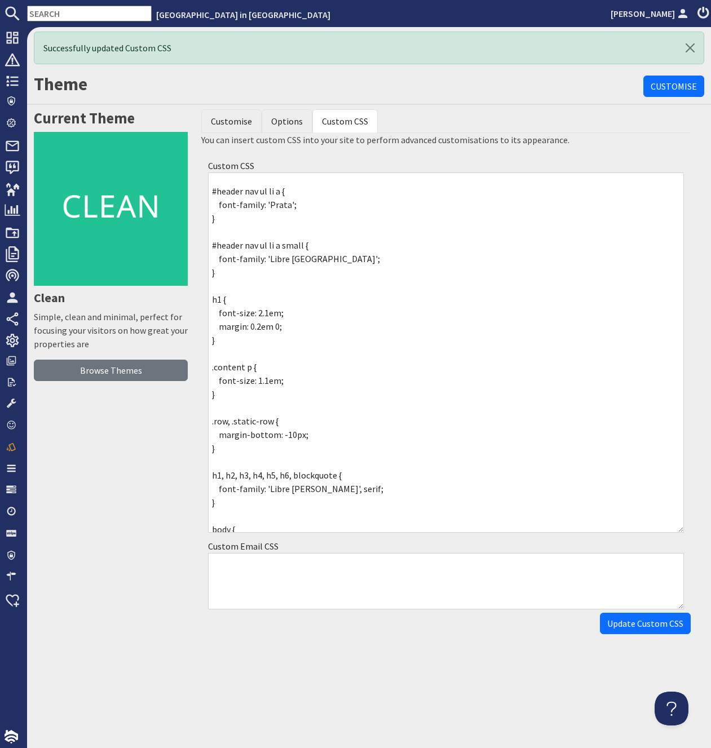
scroll to position [257, 0]
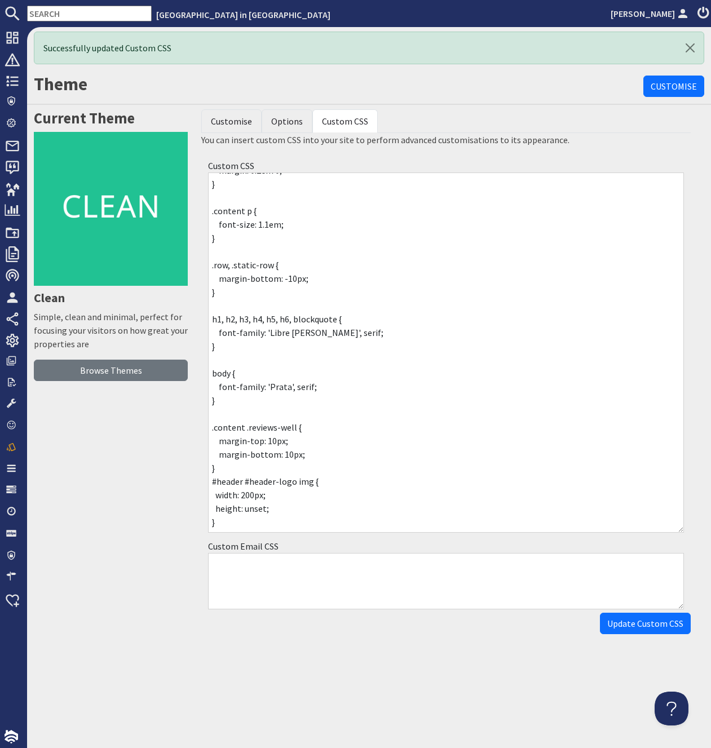
click at [250, 495] on textarea "blockquote { font-size: 1.2em; } #cover { margin-bottom: 5px; } #header nav ul …" at bounding box center [446, 353] width 476 height 360
click at [264, 496] on textarea "blockquote { font-size: 1.2em; } #cover { margin-bottom: 5px; } #header nav ul …" at bounding box center [446, 353] width 476 height 360
type textarea "blockquote { font-size: 1.2em; } #cover { margin-bottom: 5px; } #header nav ul …"
click at [639, 620] on input "Update Custom CSS" at bounding box center [645, 623] width 91 height 21
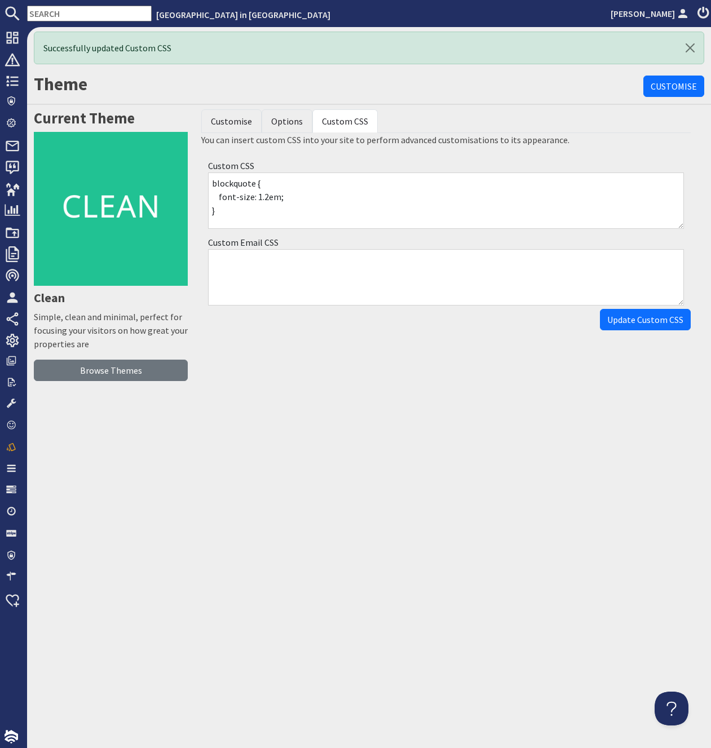
scroll to position [561, 0]
drag, startPoint x: 676, startPoint y: 226, endPoint x: 667, endPoint y: 487, distance: 260.7
click at [667, 229] on textarea "blockquote { font-size: 1.2em; } #cover { margin-bottom: 5px; } #header nav ul …" at bounding box center [446, 201] width 476 height 56
click at [689, 243] on div "Custom Email CSS" at bounding box center [445, 270] width 489 height 77
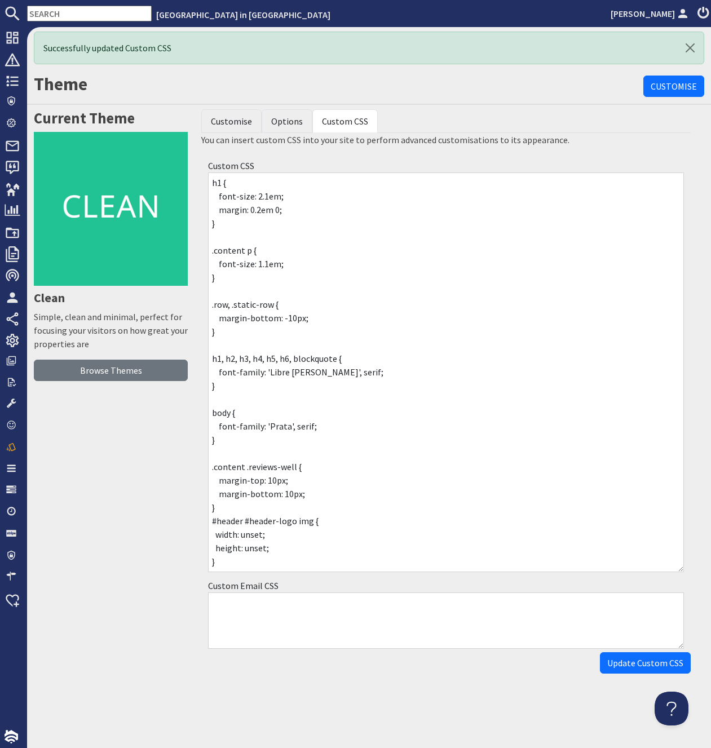
drag, startPoint x: 679, startPoint y: 225, endPoint x: 445, endPoint y: 496, distance: 357.8
click at [676, 566] on textarea "blockquote { font-size: 1.2em; } #cover { margin-bottom: 5px; } #header nav ul …" at bounding box center [446, 373] width 476 height 400
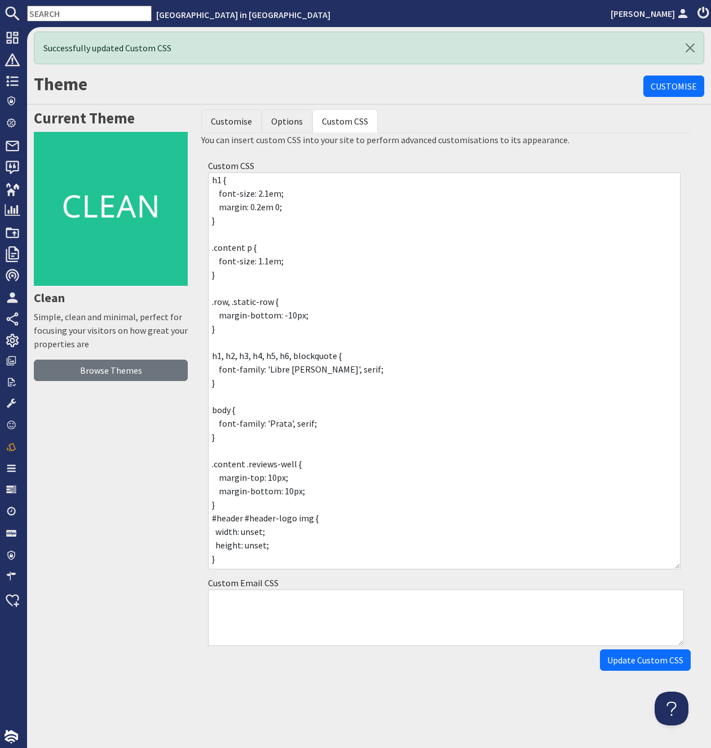
click at [245, 518] on textarea "blockquote { font-size: 1.2em; } #cover { margin-bottom: 5px; } #header nav ul …" at bounding box center [444, 371] width 473 height 397
drag, startPoint x: 212, startPoint y: 518, endPoint x: 312, endPoint y: 520, distance: 99.8
click at [312, 520] on textarea "blockquote { font-size: 1.2em; } #cover { margin-bottom: 5px; } #header nav ul …" at bounding box center [444, 371] width 473 height 397
click at [311, 517] on textarea "blockquote { font-size: 1.2em; } #cover { margin-bottom: 5px; } #header nav ul …" at bounding box center [444, 371] width 473 height 397
paste textarea "#header #header-logo img"
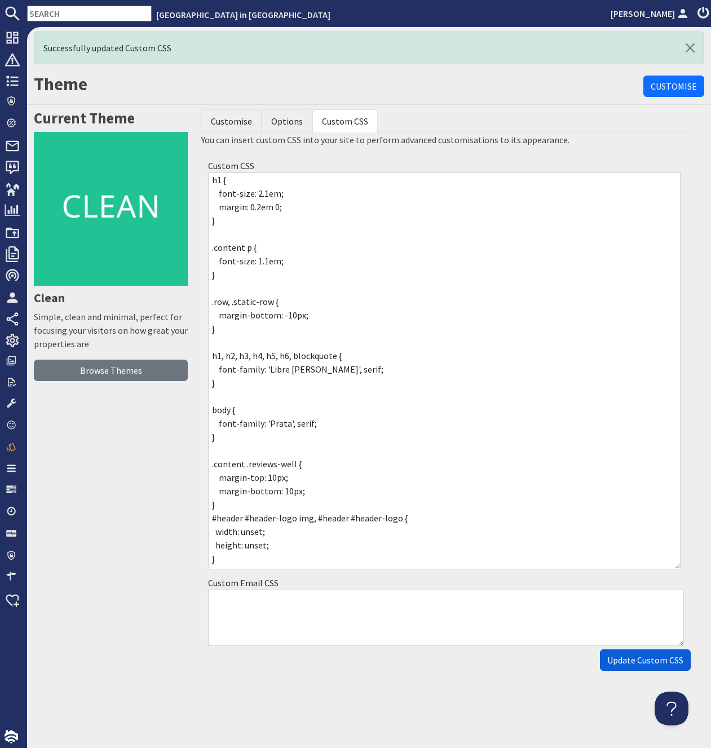
type textarea "blockquote { font-size: 1.2em; } #cover { margin-bottom: 5px; } #header nav ul …"
click at [633, 661] on input "Update Custom CSS" at bounding box center [645, 660] width 91 height 21
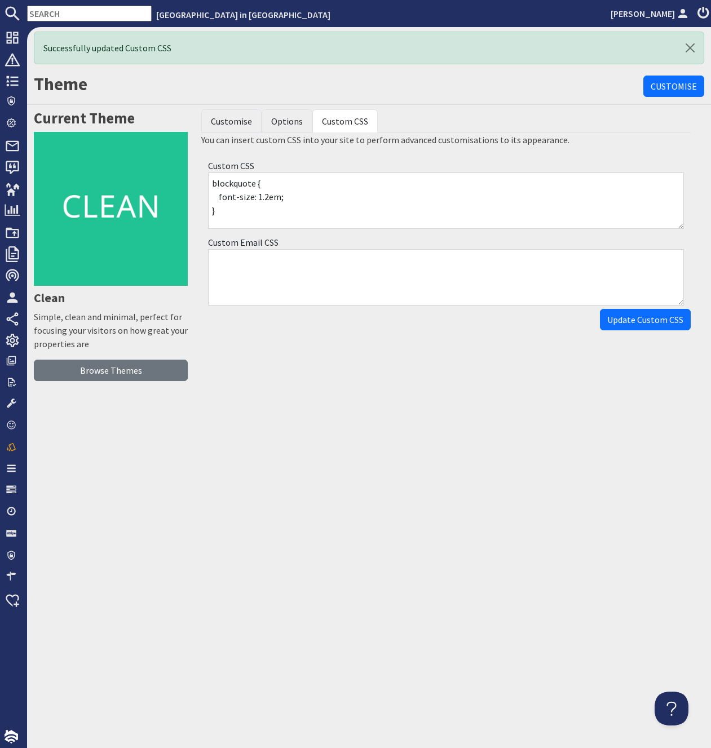
scroll to position [0, 0]
drag, startPoint x: 683, startPoint y: 227, endPoint x: 646, endPoint y: 447, distance: 223.0
click at [636, 502] on div "Successfully updated Custom CSS Theme Customise Current Theme Clean Simple, cle…" at bounding box center [369, 387] width 684 height 721
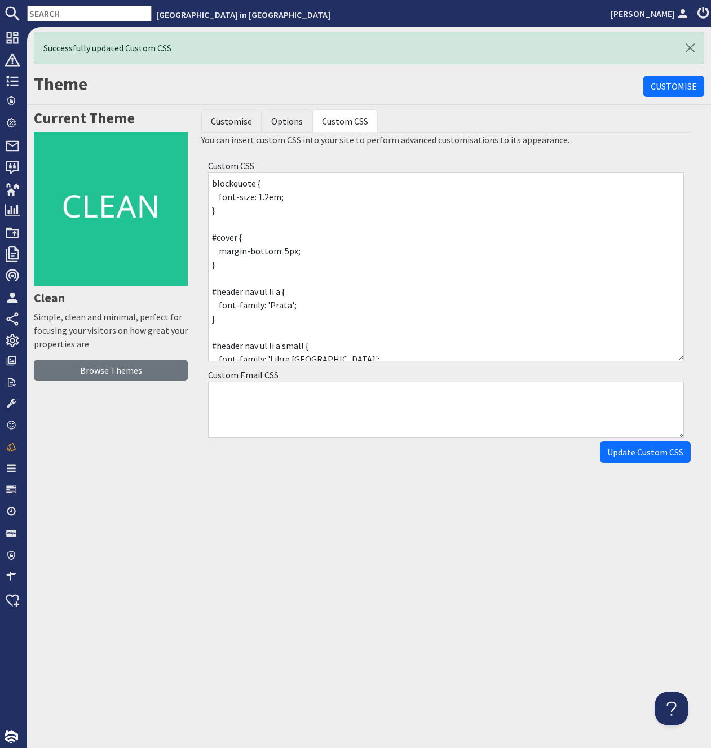
drag, startPoint x: 682, startPoint y: 227, endPoint x: 699, endPoint y: 552, distance: 325.8
click at [684, 361] on textarea "blockquote { font-size: 1.2em; } #cover { margin-bottom: 5px; } #header nav ul …" at bounding box center [446, 267] width 476 height 189
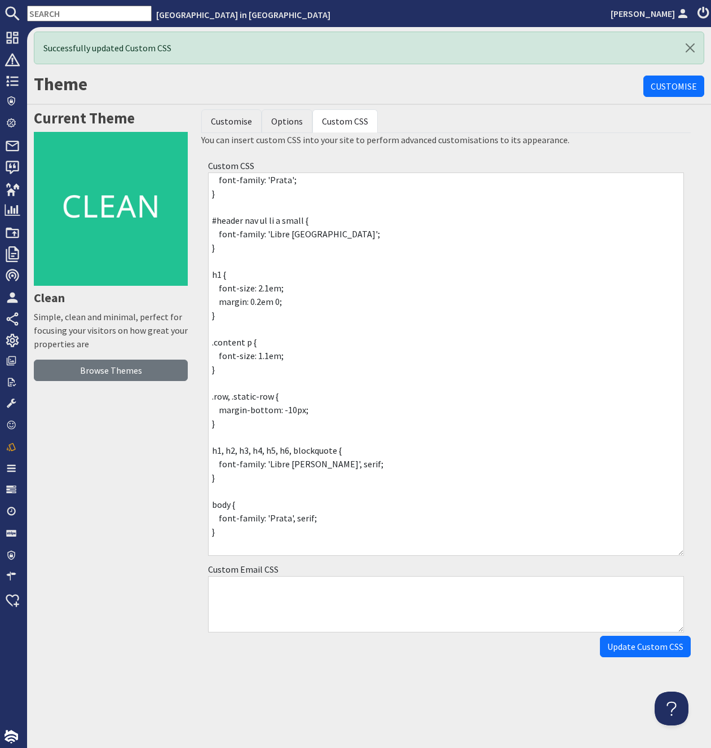
scroll to position [233, 0]
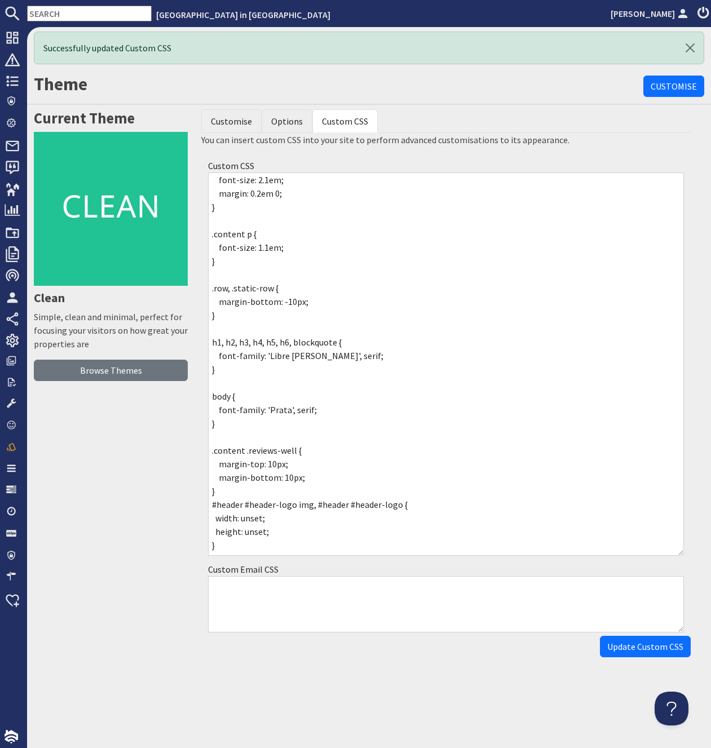
click at [333, 553] on textarea "blockquote { font-size: 1.2em; } #cover { margin-bottom: 5px; } #header nav ul …" at bounding box center [446, 364] width 476 height 383
drag, startPoint x: 222, startPoint y: 548, endPoint x: 200, endPoint y: 500, distance: 53.0
click at [208, 500] on textarea "blockquote { font-size: 1.2em; } #cover { margin-bottom: 5px; } #header nav ul …" at bounding box center [446, 364] width 476 height 383
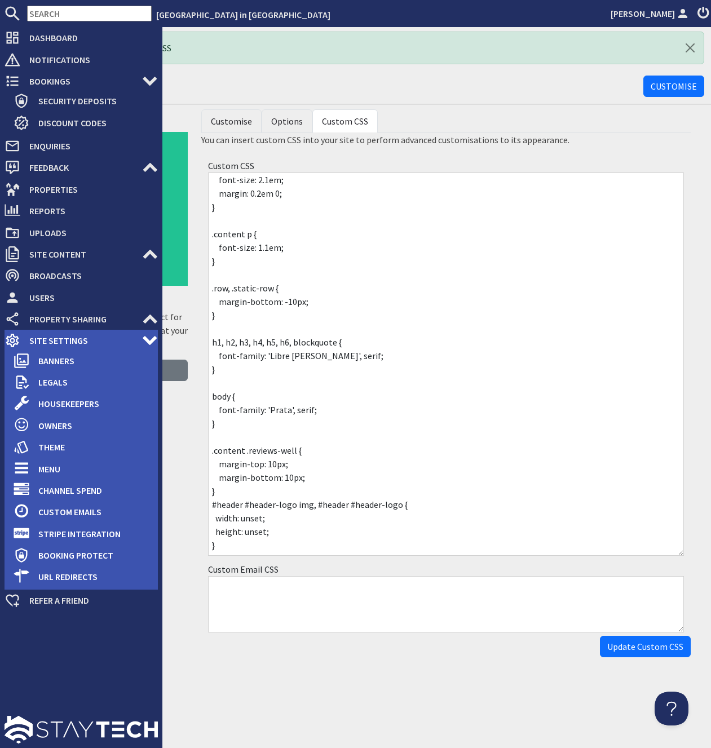
click at [52, 342] on span "Site Settings" at bounding box center [81, 341] width 122 height 18
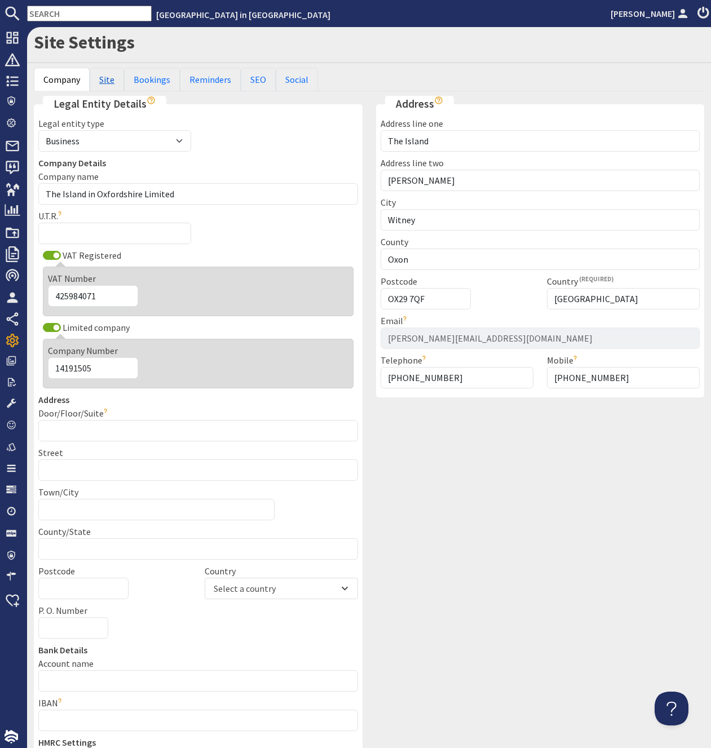
click at [106, 73] on link "Site" at bounding box center [107, 80] width 34 height 24
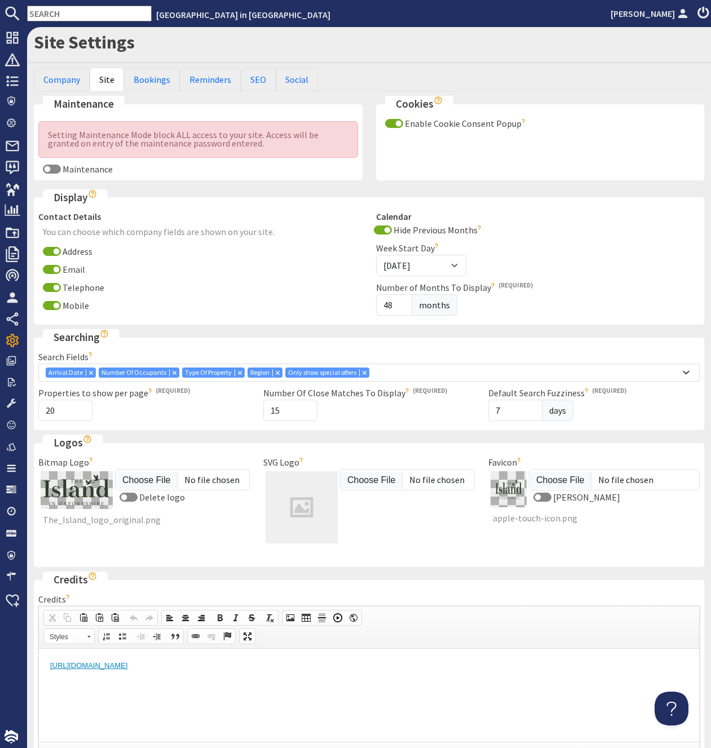
click at [504, 552] on div "Favicon Delete favicon apple-touch-icon.png Will be used by web browsers to dis…" at bounding box center [594, 507] width 225 height 103
click at [507, 490] on img at bounding box center [509, 489] width 36 height 36
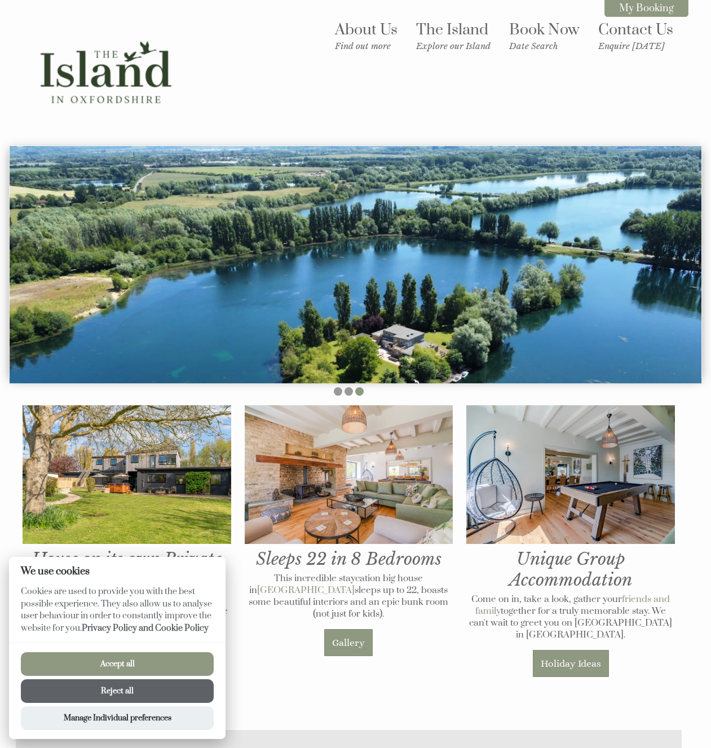
click at [123, 692] on button "Reject all" at bounding box center [117, 691] width 193 height 24
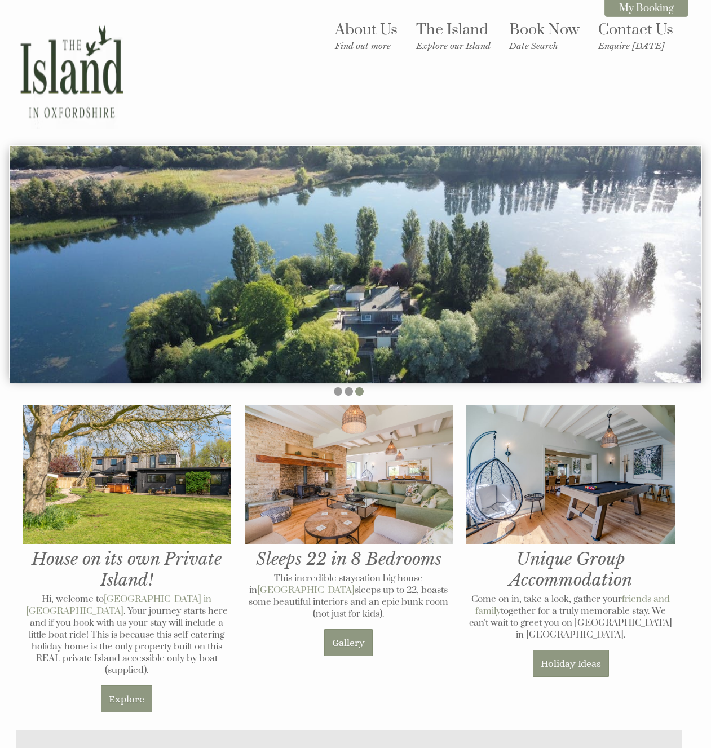
click at [377, 107] on div "About Us Find out more The Island Explore our Island Book Now Date Search Conta…" at bounding box center [348, 72] width 679 height 113
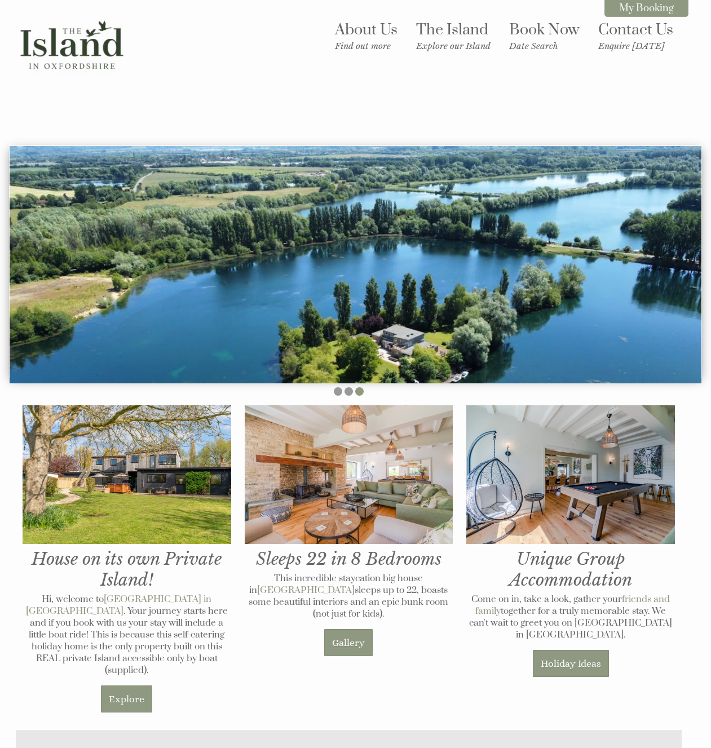
click at [431, 82] on div "About Us Find out more The Island Explore our Island Book Now Date Search Conta…" at bounding box center [348, 72] width 679 height 113
click at [305, 77] on div "About Us Find out more The Island Explore our Island Book Now Date Search Conta…" at bounding box center [348, 72] width 679 height 113
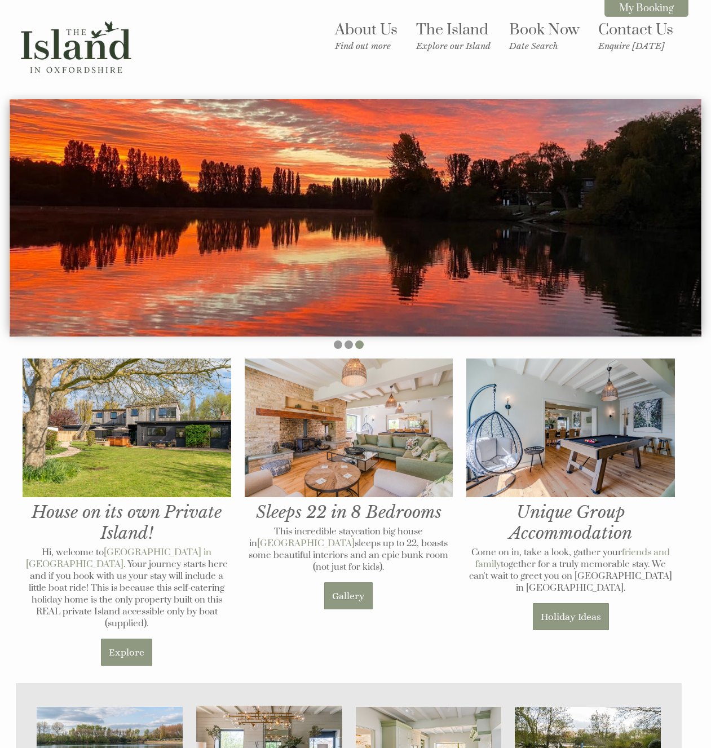
click at [213, 7] on header "About Us Find out more The Island Explore our Island Book Now Date Search Conta…" at bounding box center [355, 46] width 711 height 93
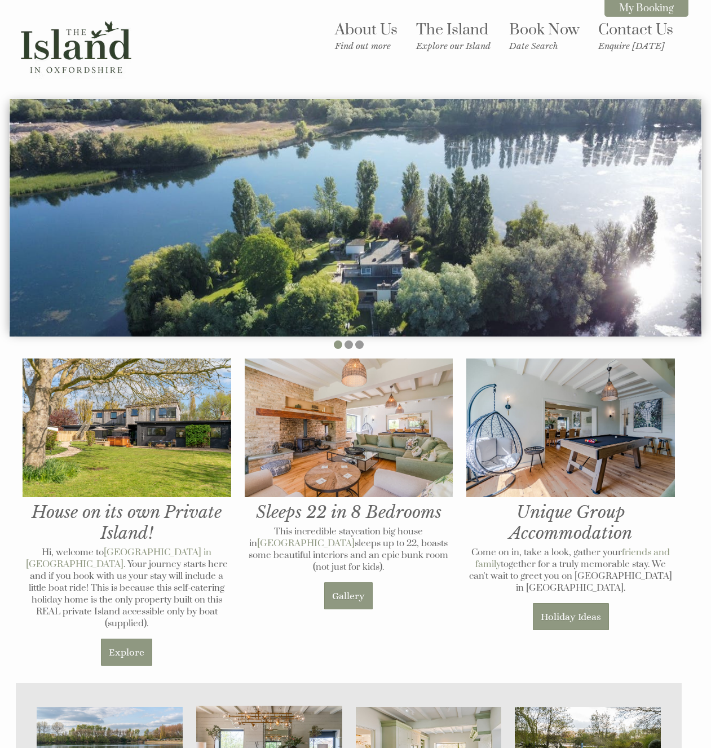
click at [91, 5] on header "About Us Find out more The Island Explore our Island Book Now Date Search Conta…" at bounding box center [355, 46] width 711 height 93
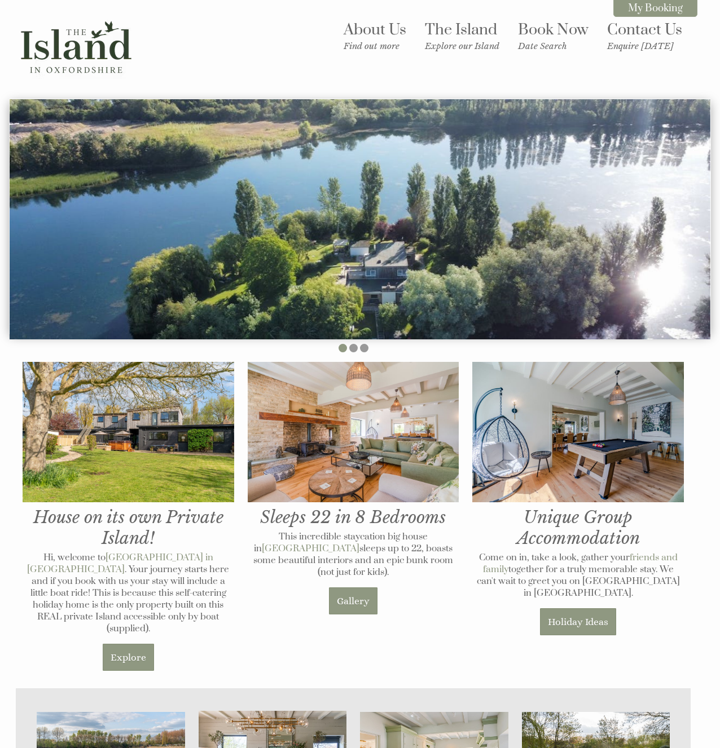
click at [244, 80] on div "About Us Find out more The Island Explore our Island Book Now Date Search Conta…" at bounding box center [353, 49] width 688 height 66
